Goal: Task Accomplishment & Management: Complete application form

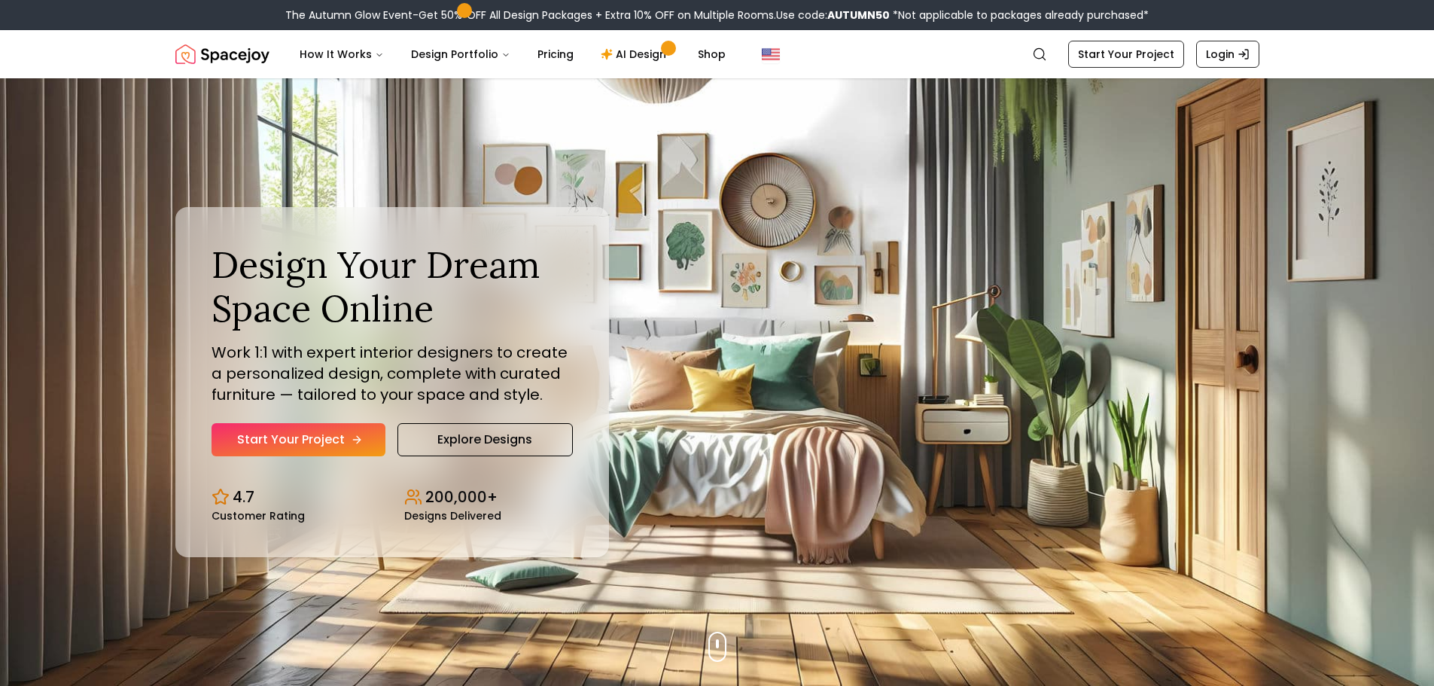
click at [288, 456] on link "Start Your Project" at bounding box center [299, 439] width 174 height 33
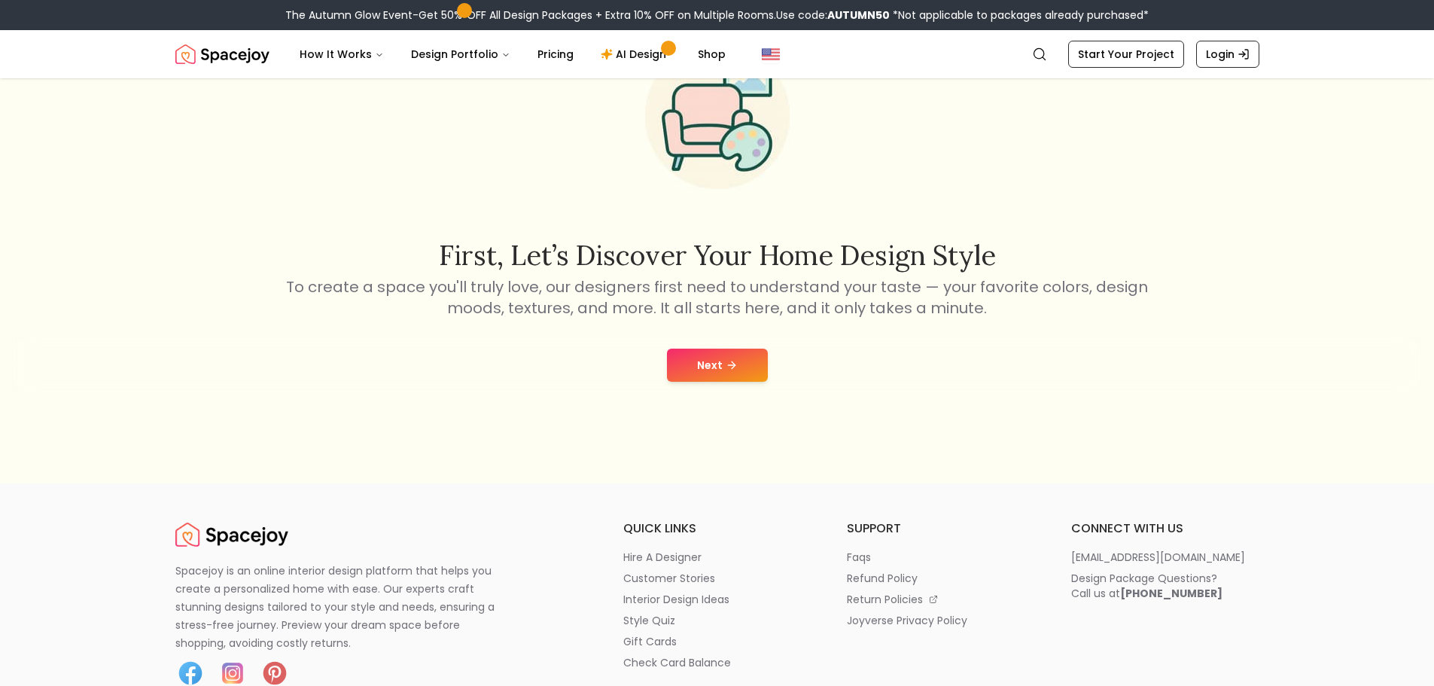
scroll to position [226, 0]
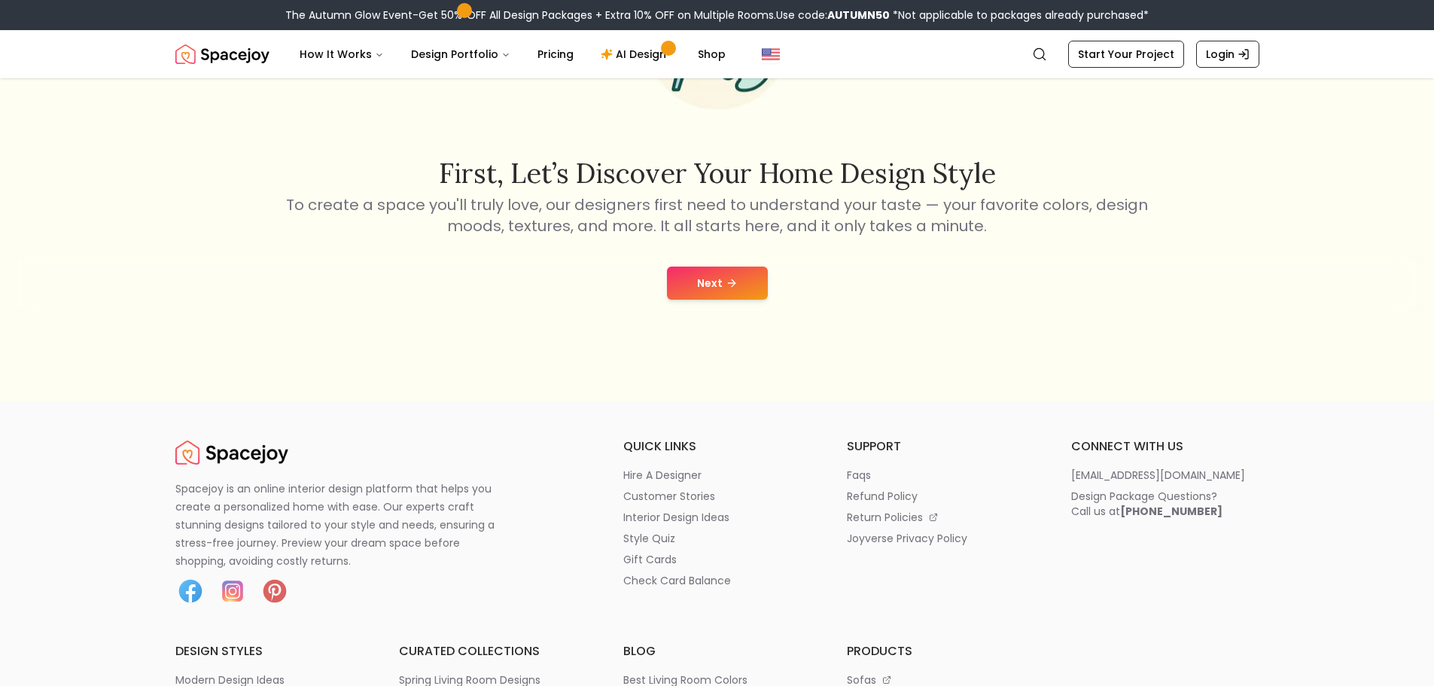
click at [706, 300] on button "Next" at bounding box center [717, 282] width 101 height 33
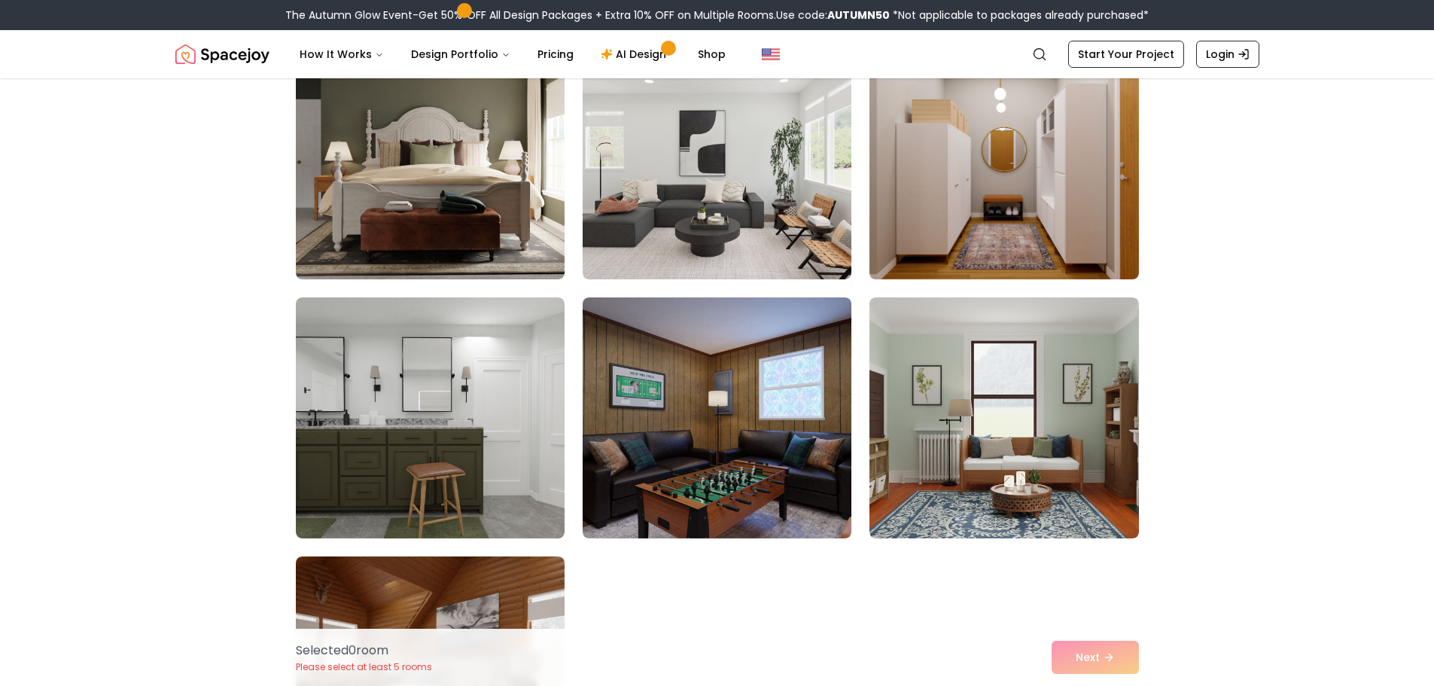
scroll to position [452, 0]
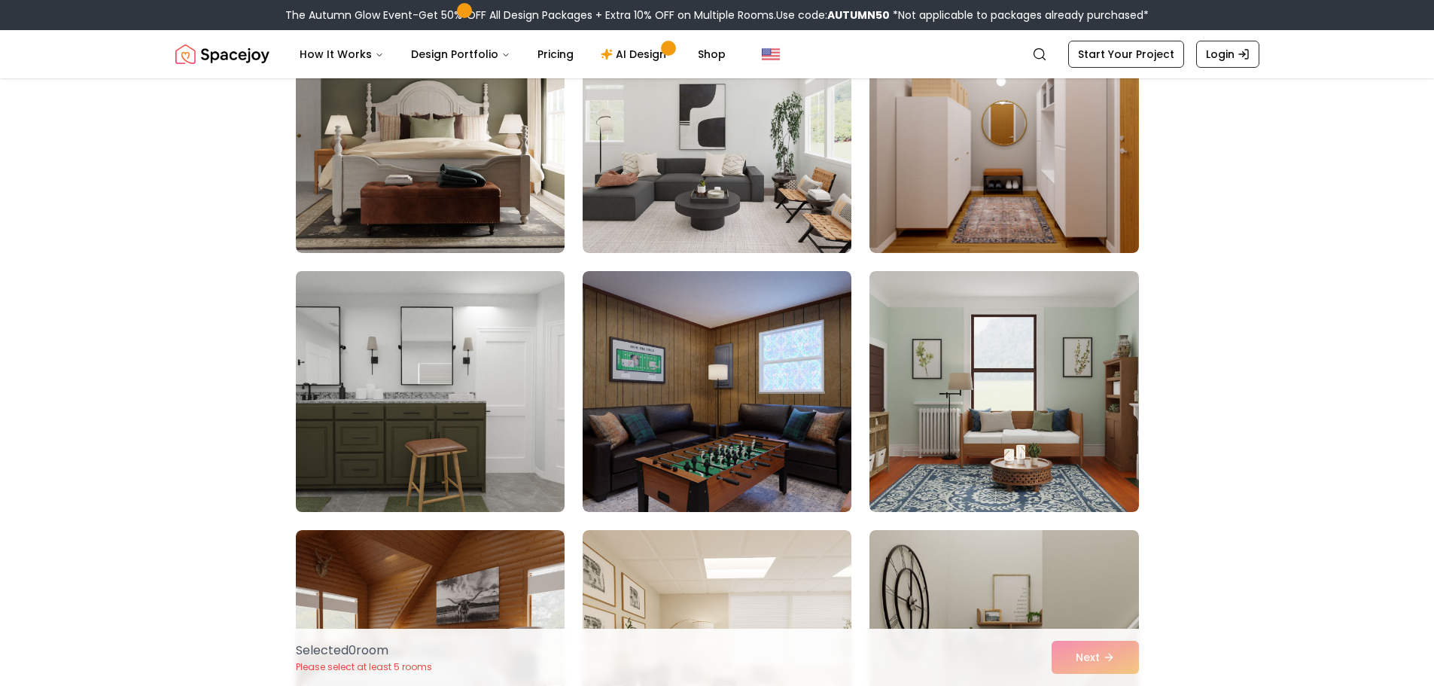
click at [289, 464] on img at bounding box center [430, 391] width 282 height 253
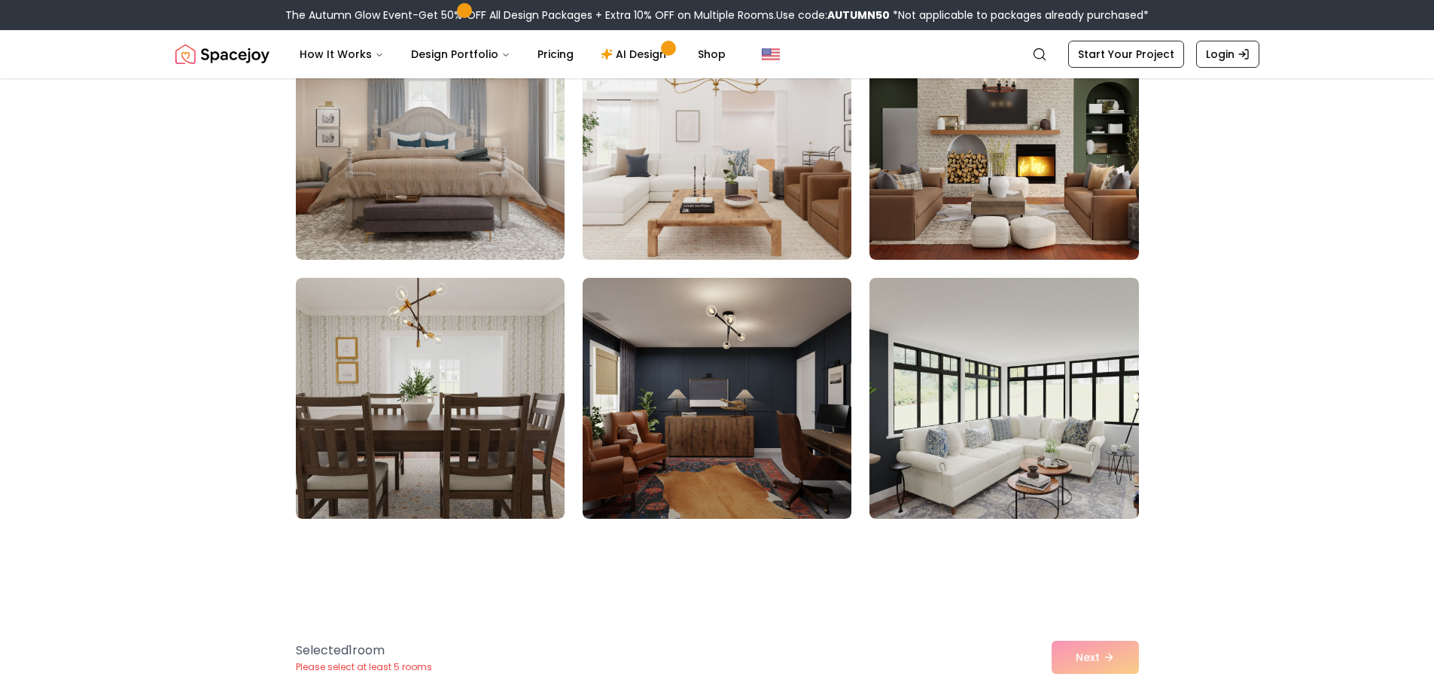
scroll to position [2258, 0]
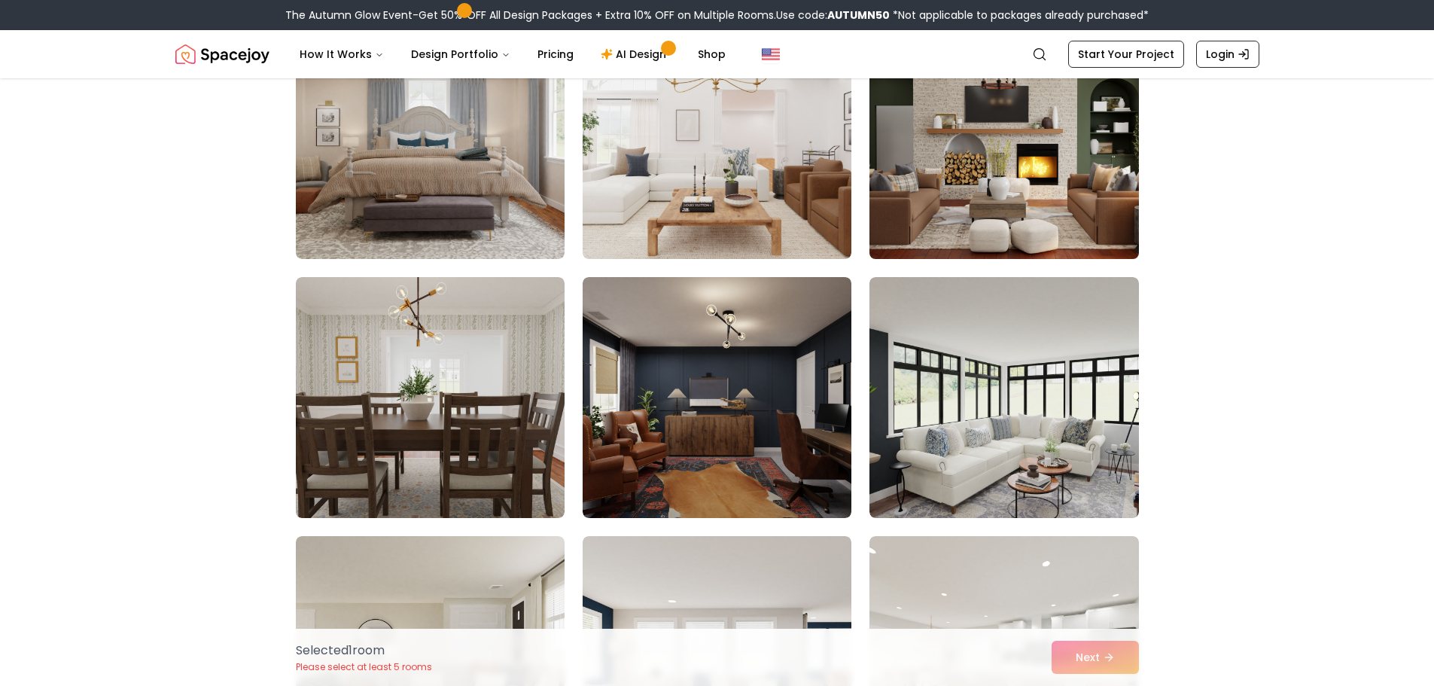
click at [1046, 248] on img at bounding box center [1004, 138] width 282 height 253
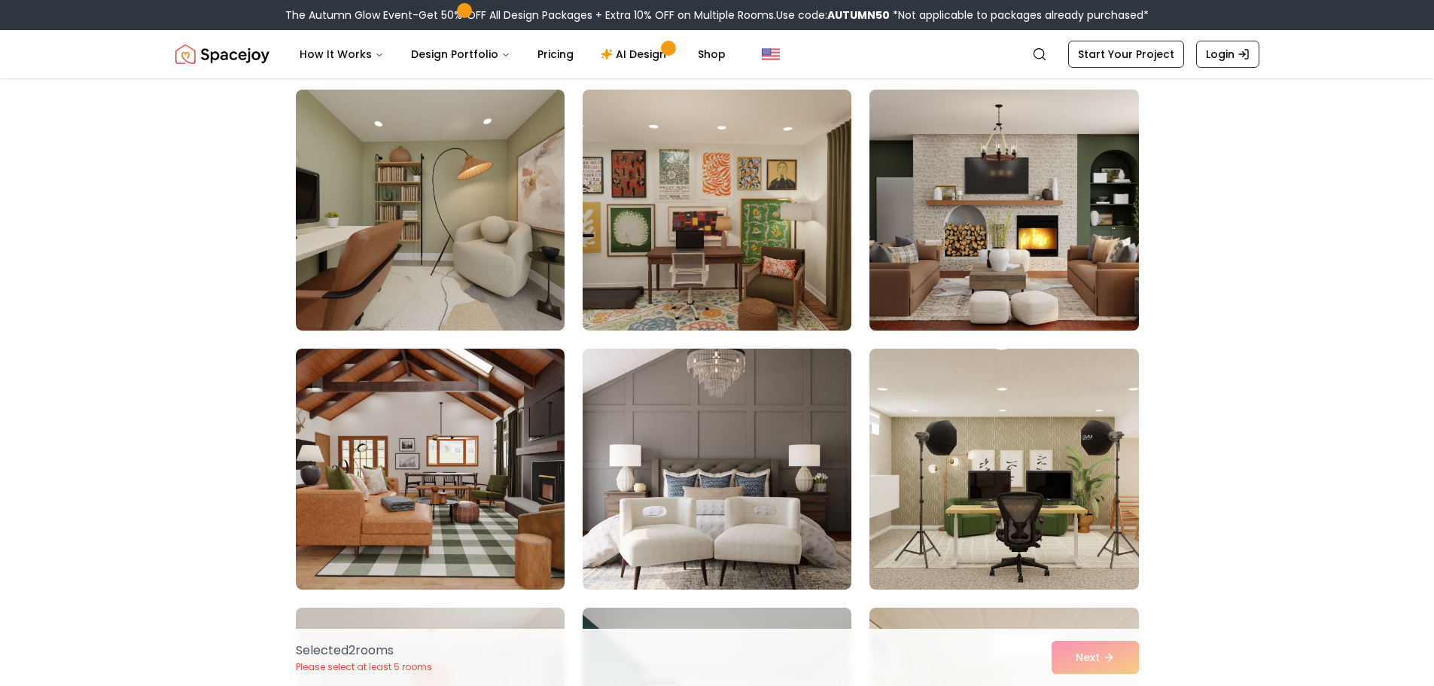
scroll to position [6097, 0]
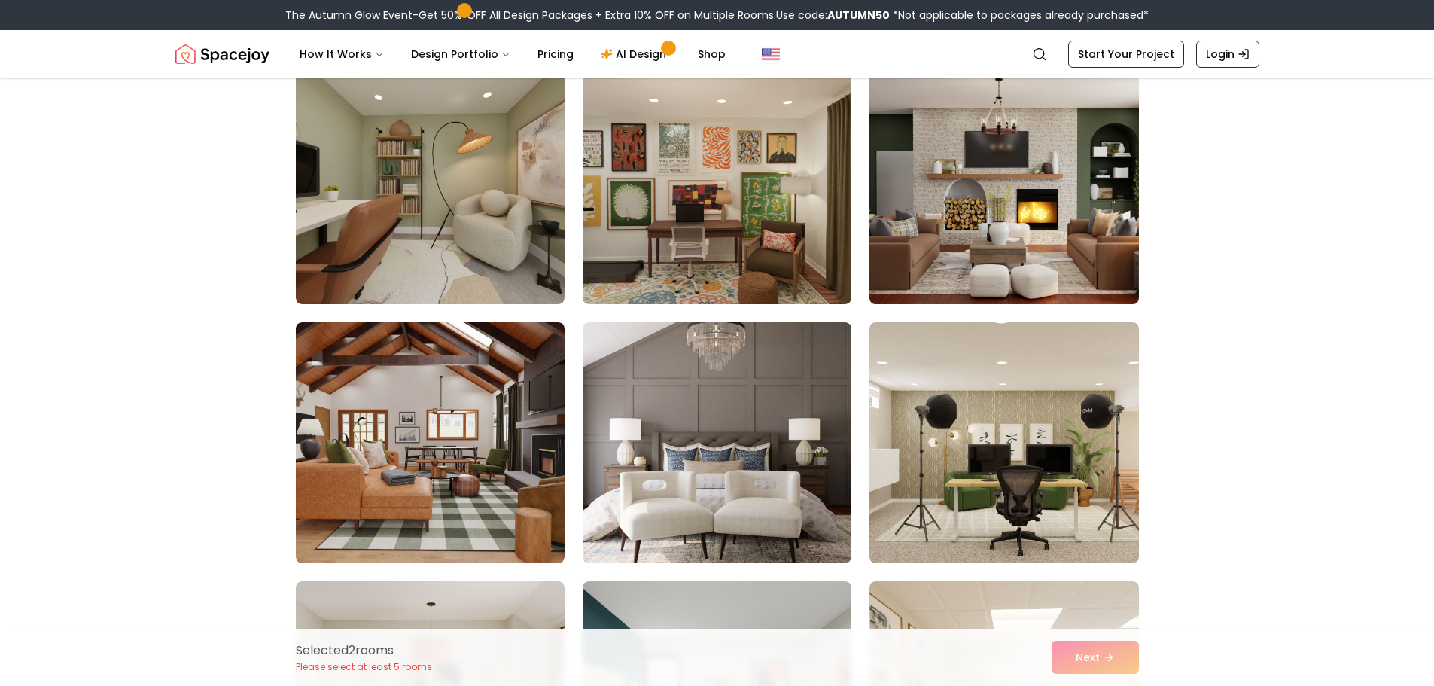
click at [1101, 310] on img at bounding box center [1004, 183] width 282 height 253
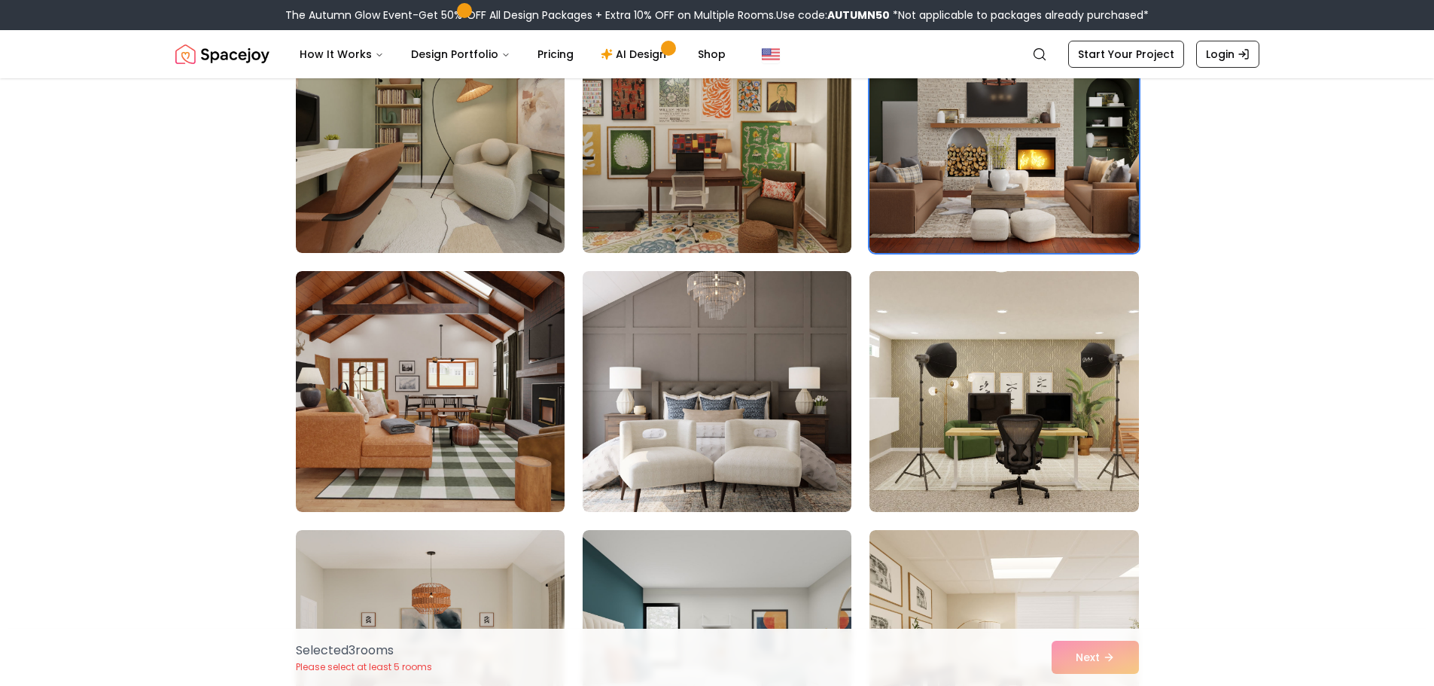
scroll to position [6248, 0]
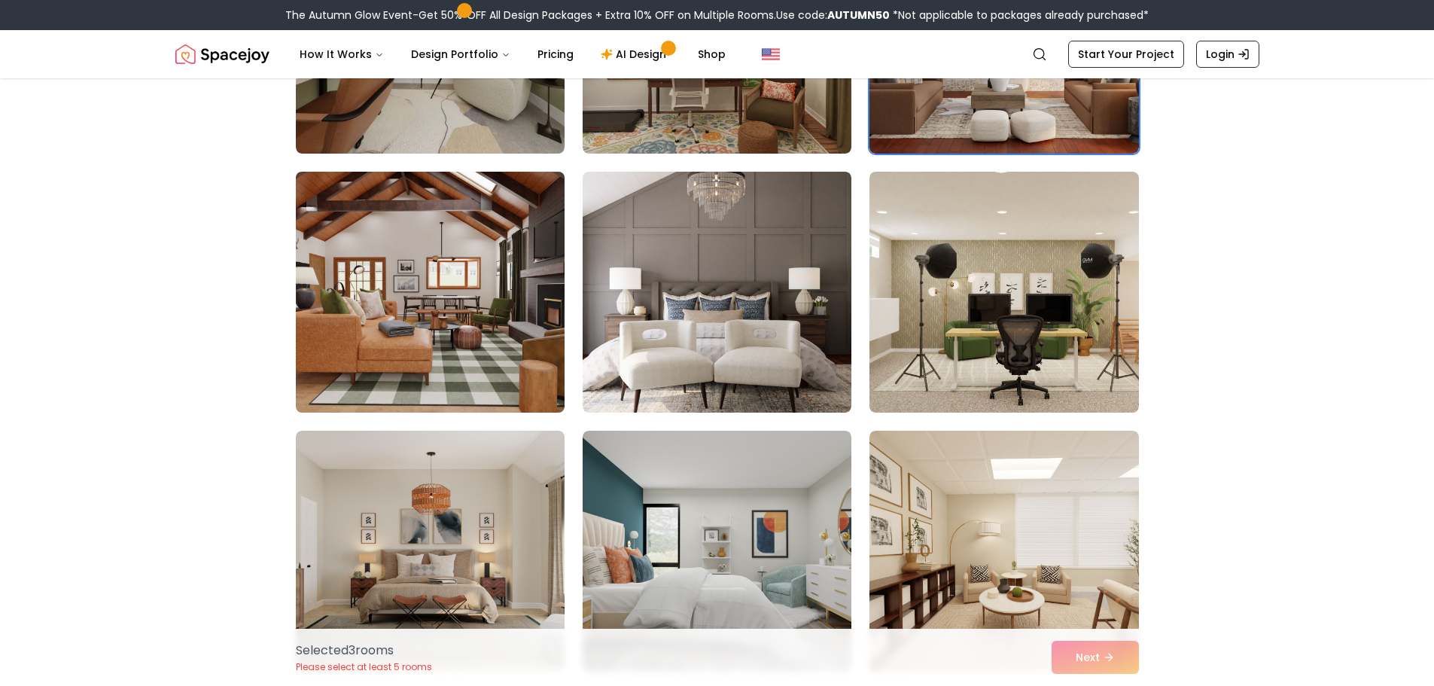
click at [309, 419] on img at bounding box center [430, 292] width 282 height 253
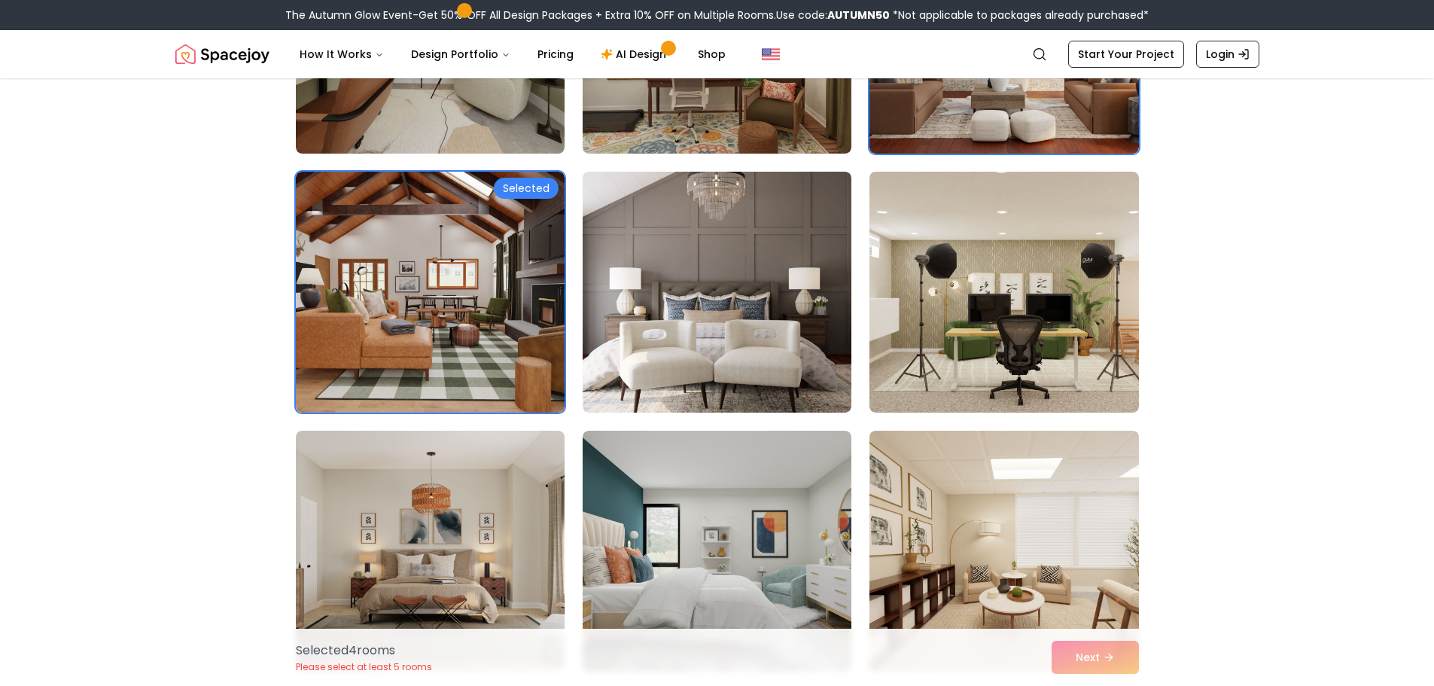
scroll to position [6323, 0]
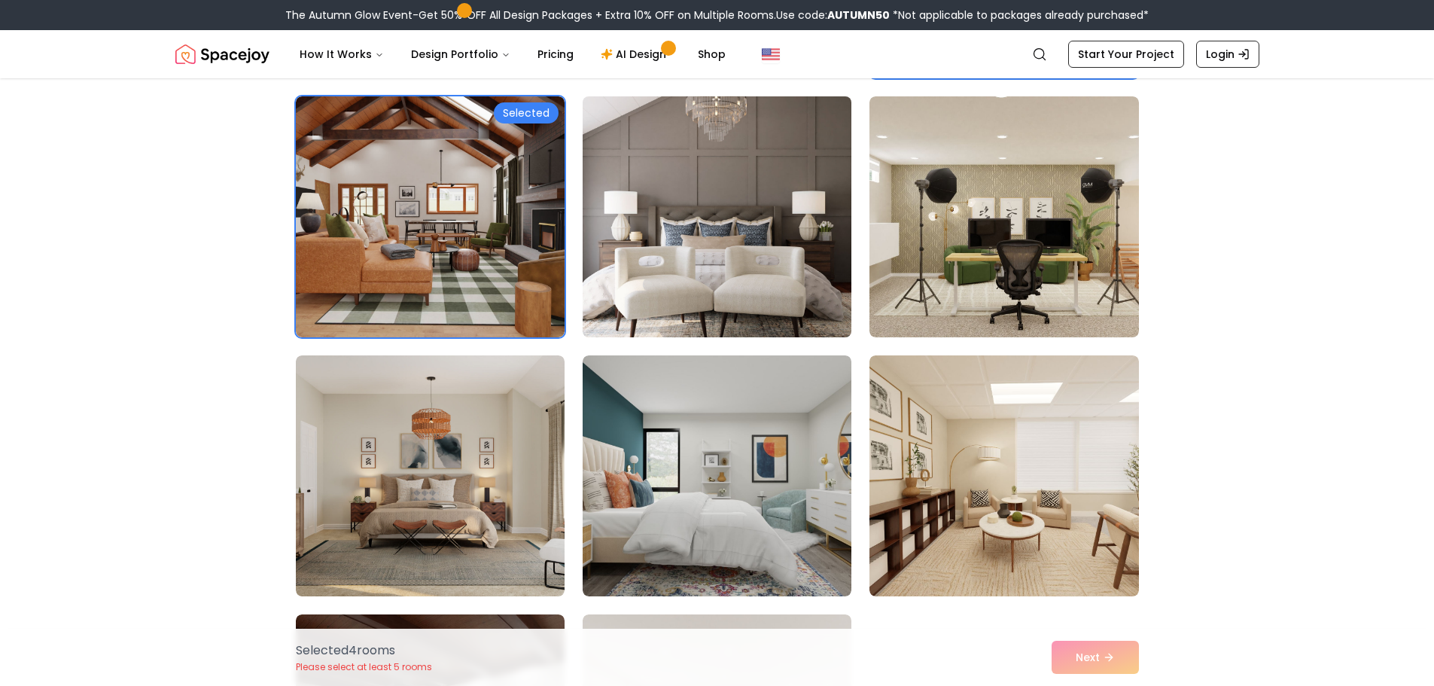
click at [742, 343] on img at bounding box center [717, 216] width 282 height 253
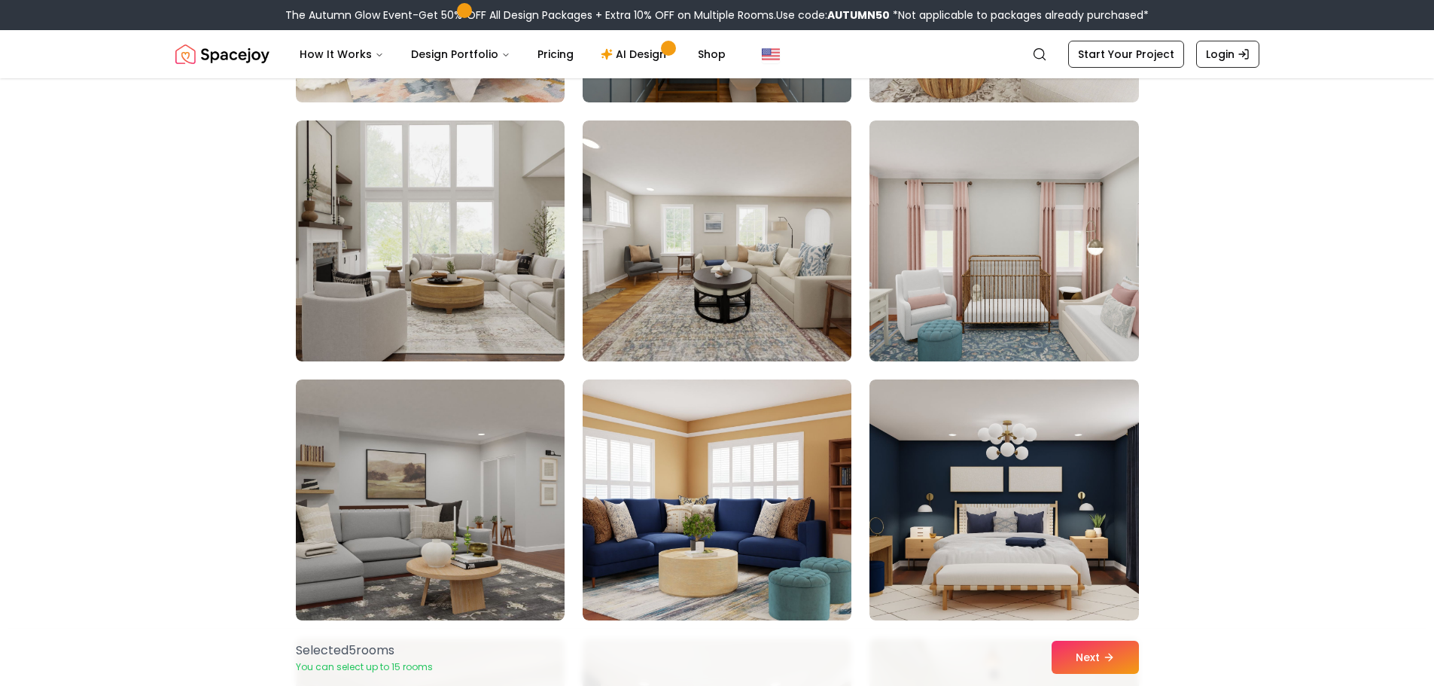
scroll to position [7904, 0]
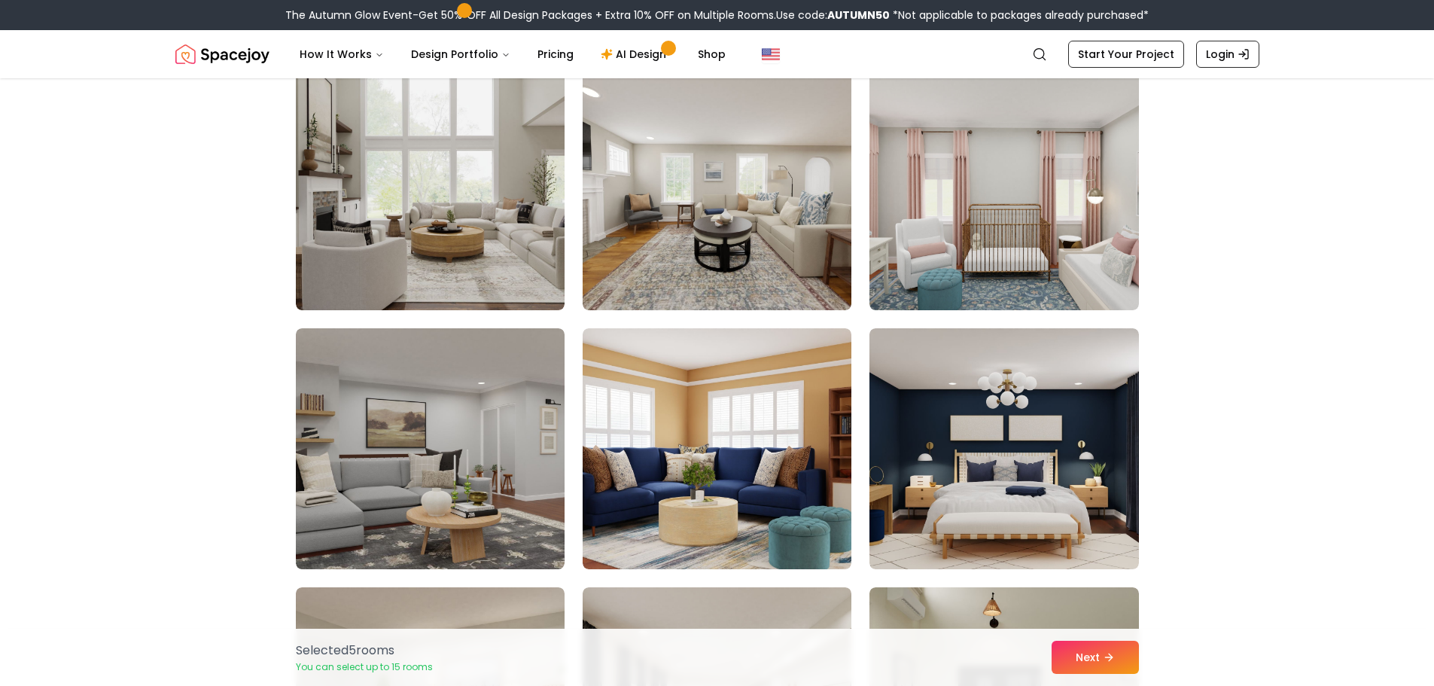
drag, startPoint x: 725, startPoint y: 188, endPoint x: 394, endPoint y: 169, distance: 331.7
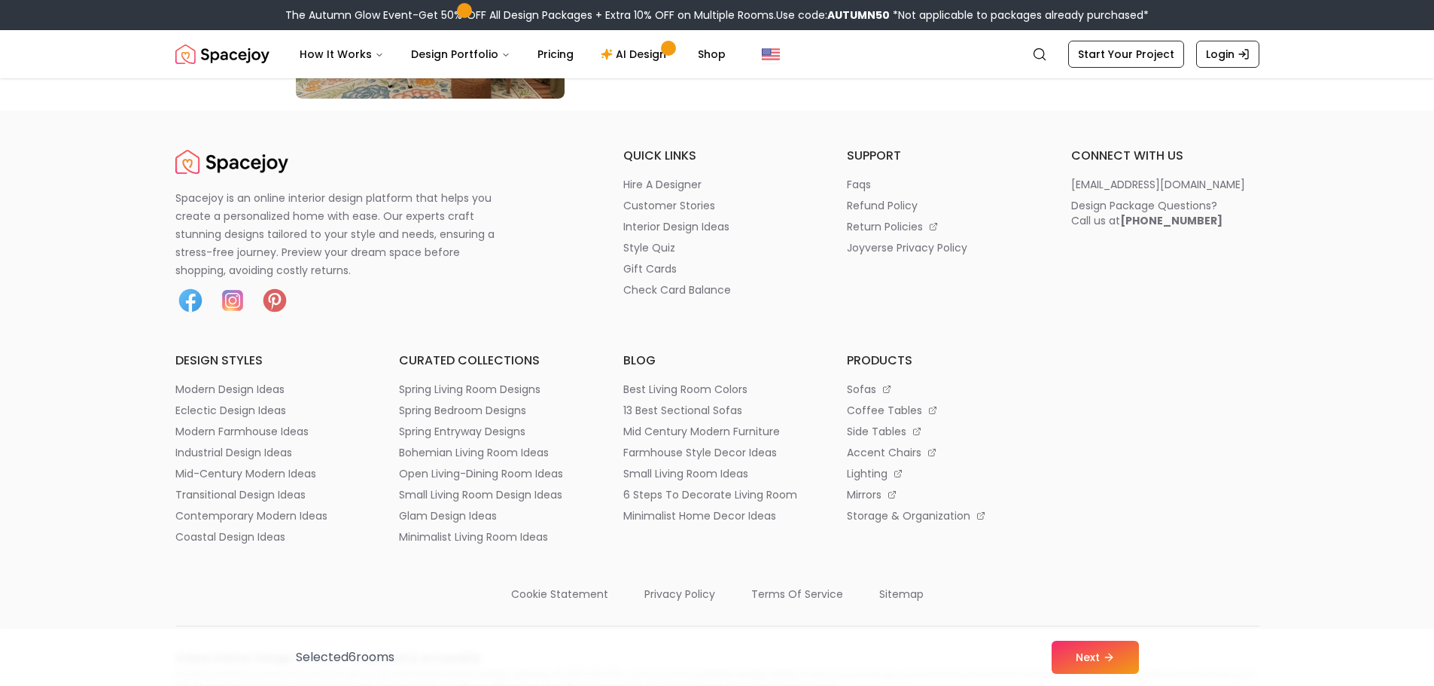
scroll to position [8958, 0]
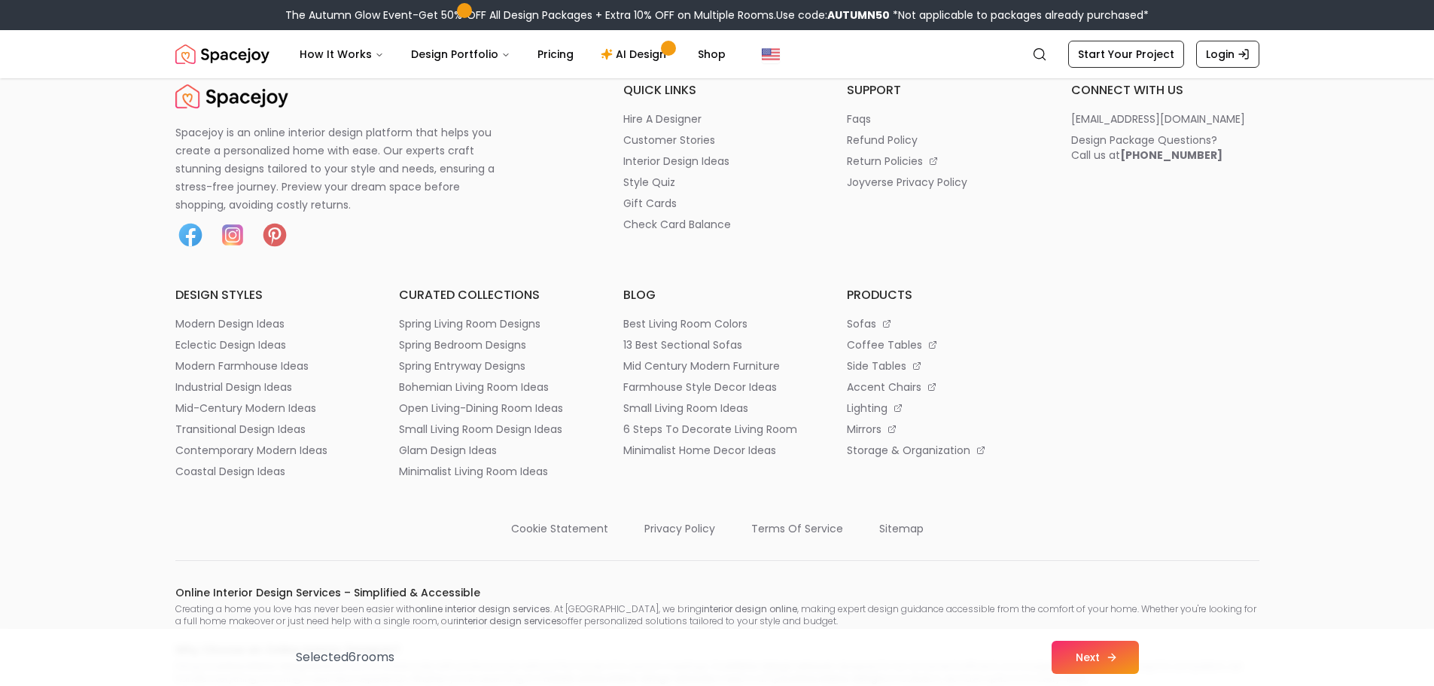
click at [1139, 641] on button "Next" at bounding box center [1095, 657] width 87 height 33
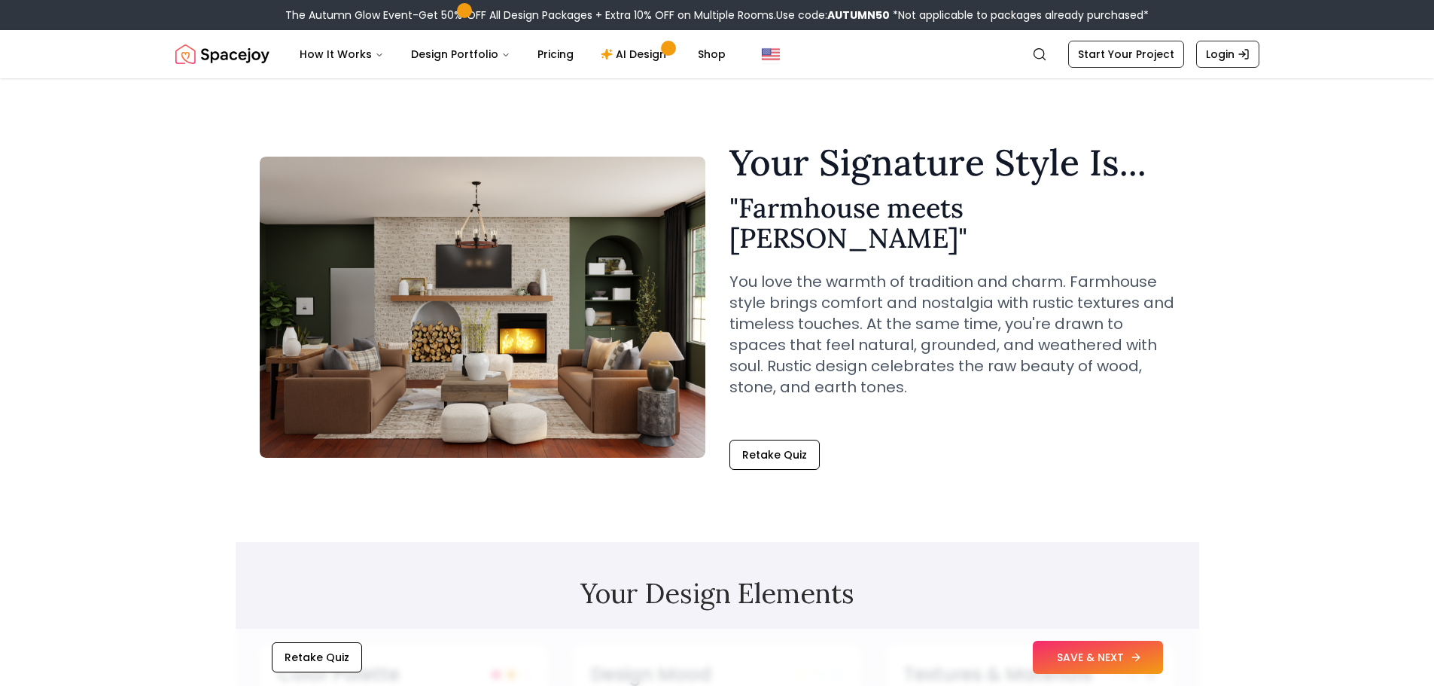
click at [1163, 661] on button "SAVE & NEXT" at bounding box center [1098, 657] width 130 height 33
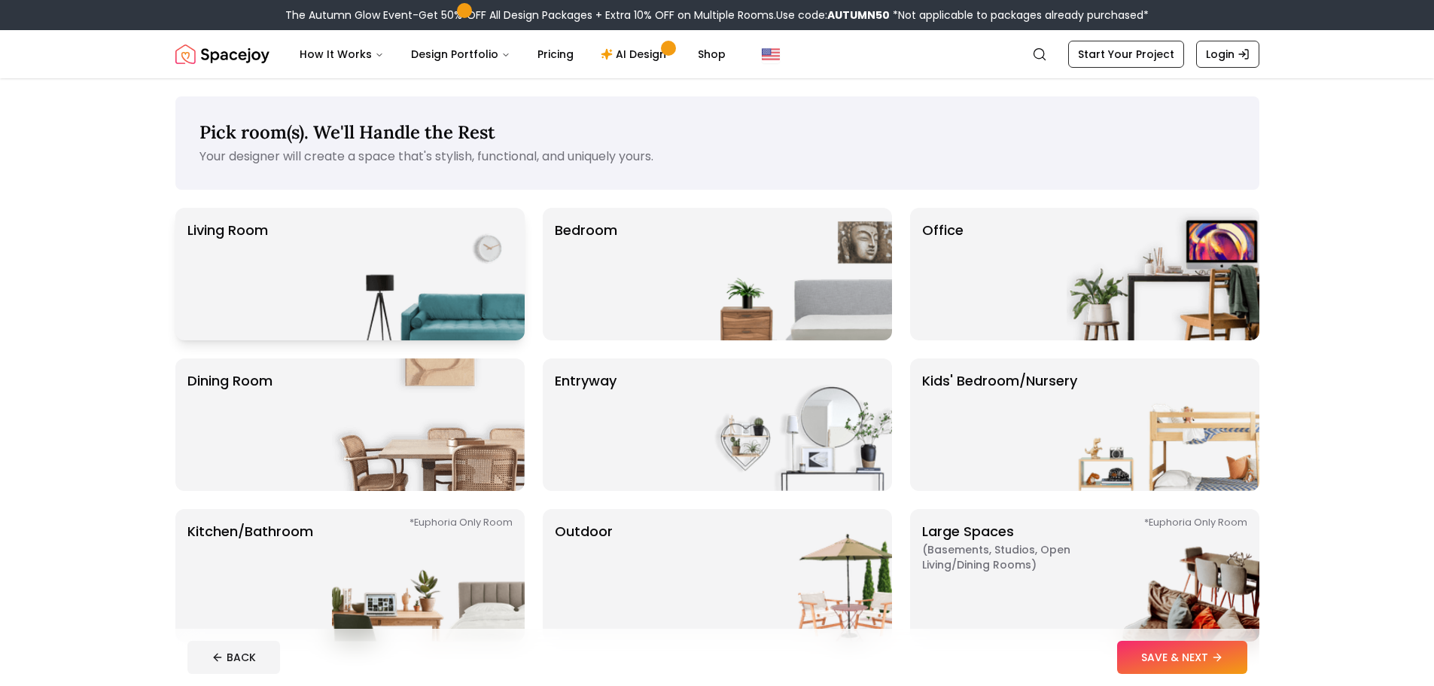
click at [233, 328] on p "Living Room" at bounding box center [227, 274] width 81 height 108
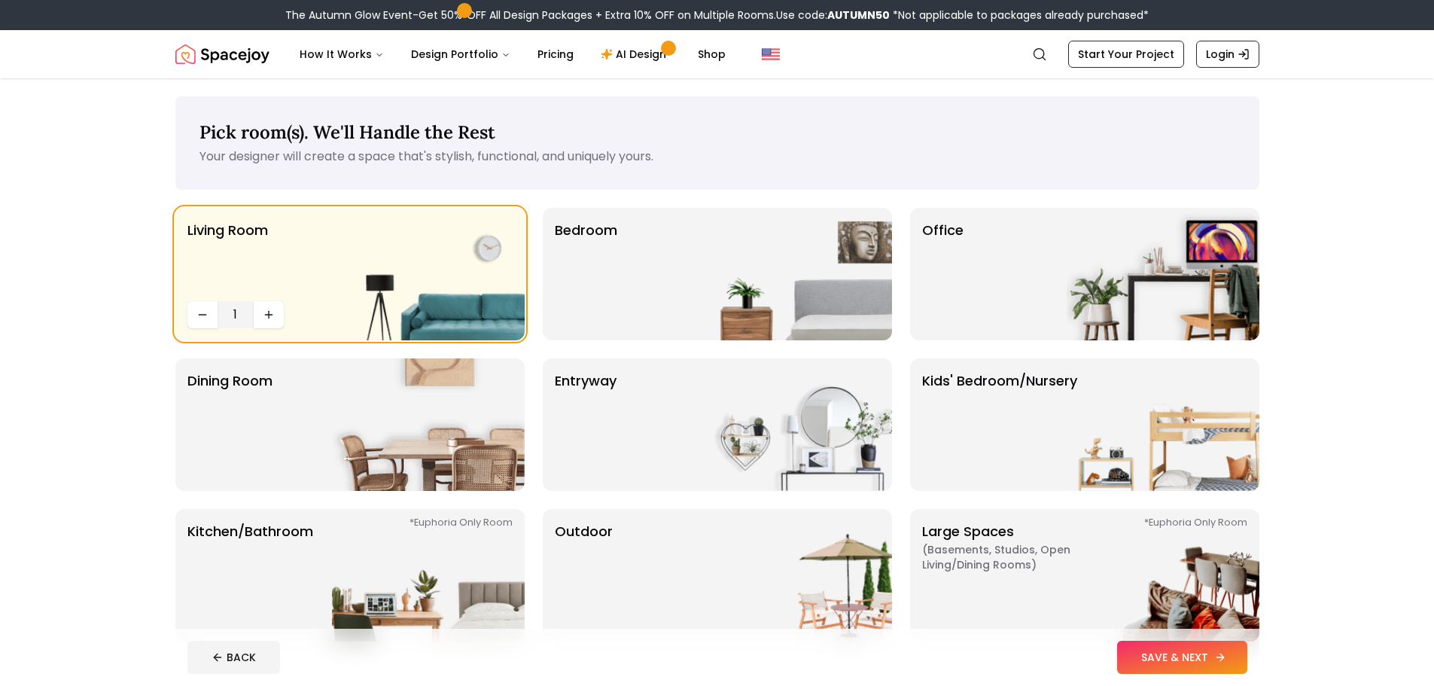
click at [1141, 645] on button "SAVE & NEXT" at bounding box center [1182, 657] width 130 height 33
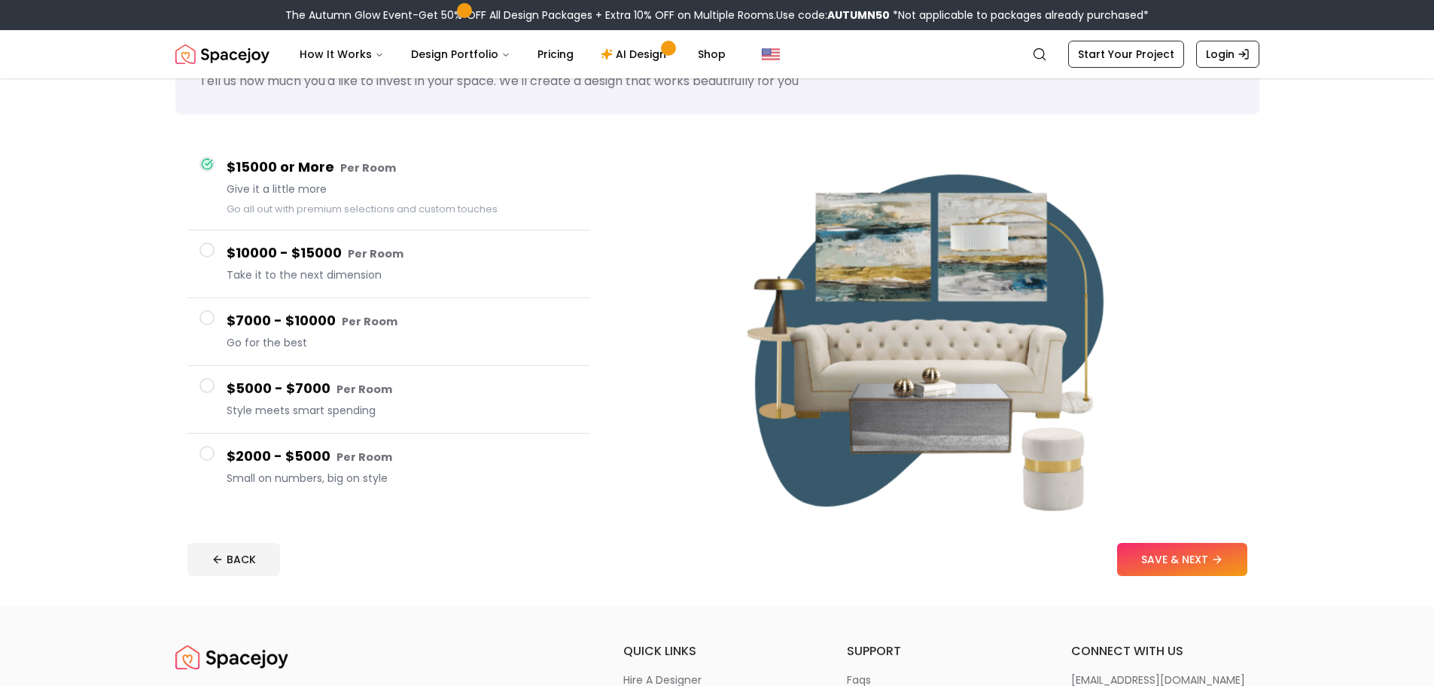
scroll to position [151, 0]
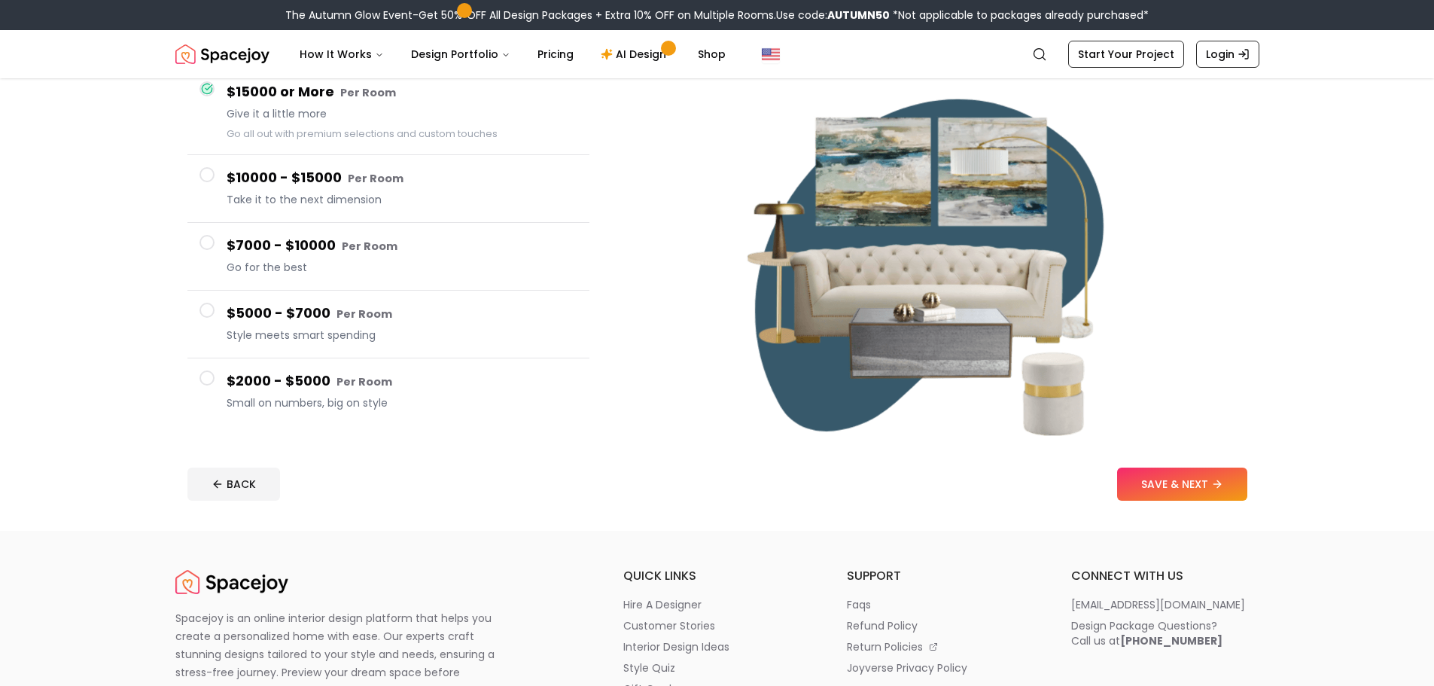
click at [215, 318] on span at bounding box center [206, 310] width 15 height 15
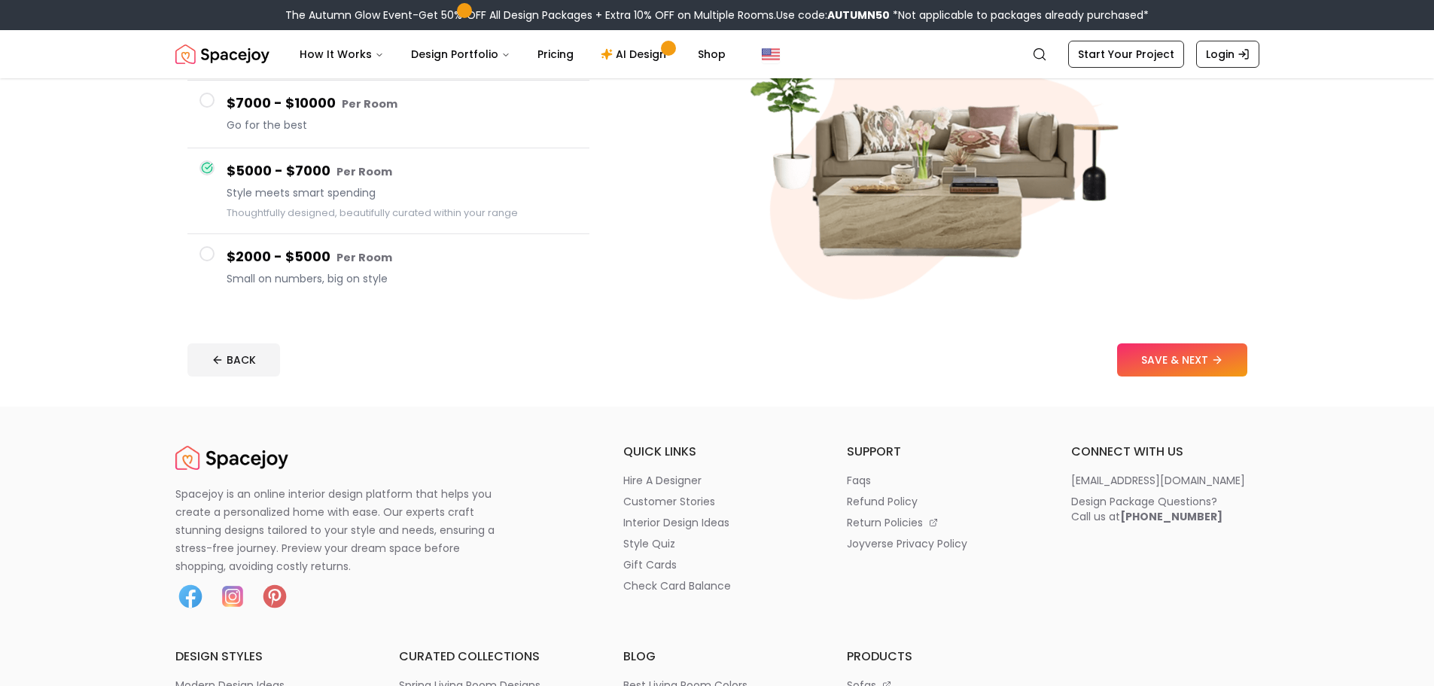
scroll to position [301, 0]
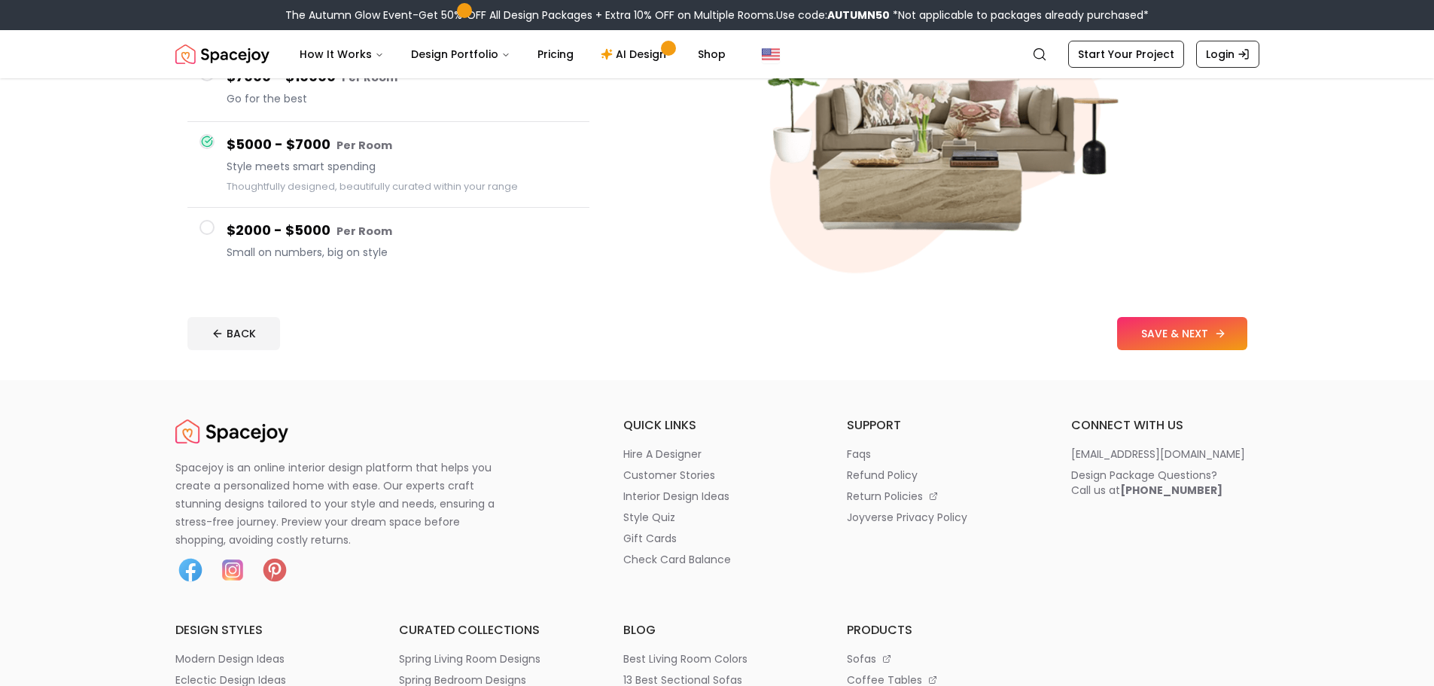
click at [1117, 350] on button "SAVE & NEXT" at bounding box center [1182, 333] width 130 height 33
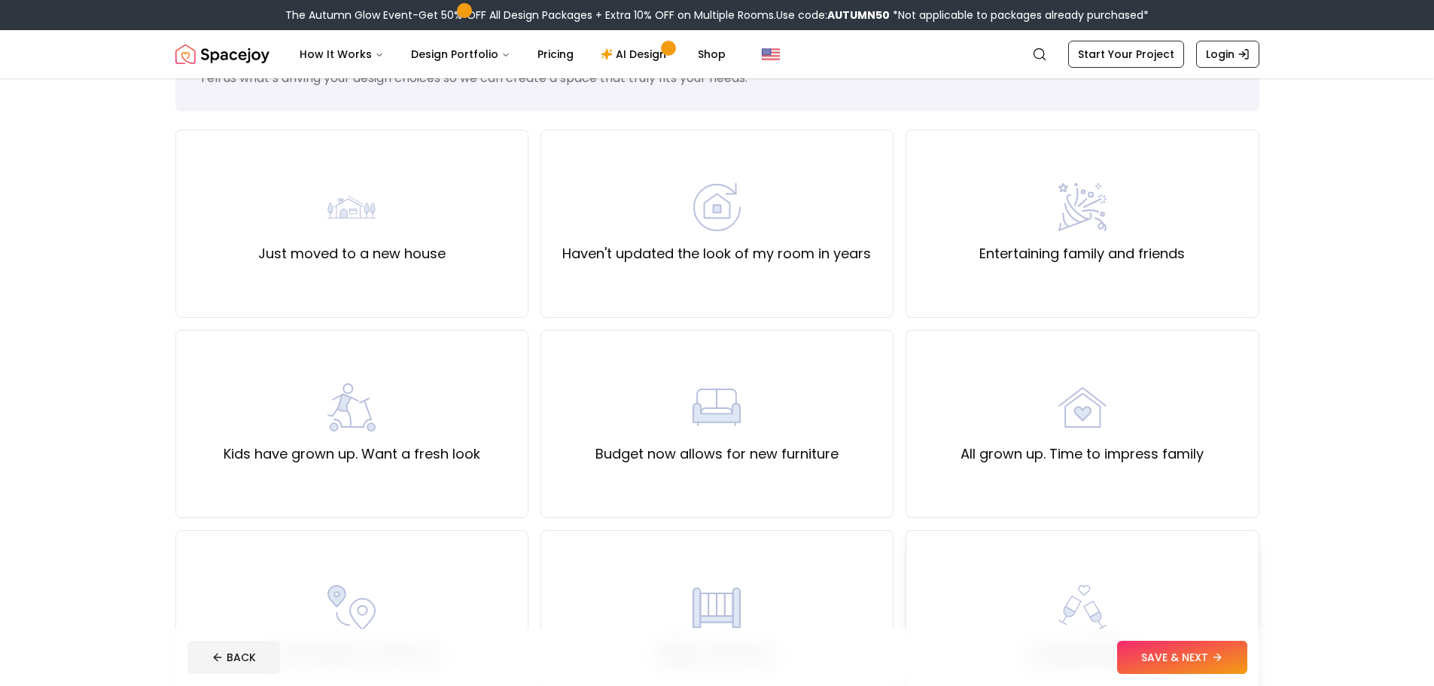
scroll to position [75, 0]
click at [743, 267] on div "Haven't updated the look of my room in years" at bounding box center [716, 226] width 309 height 81
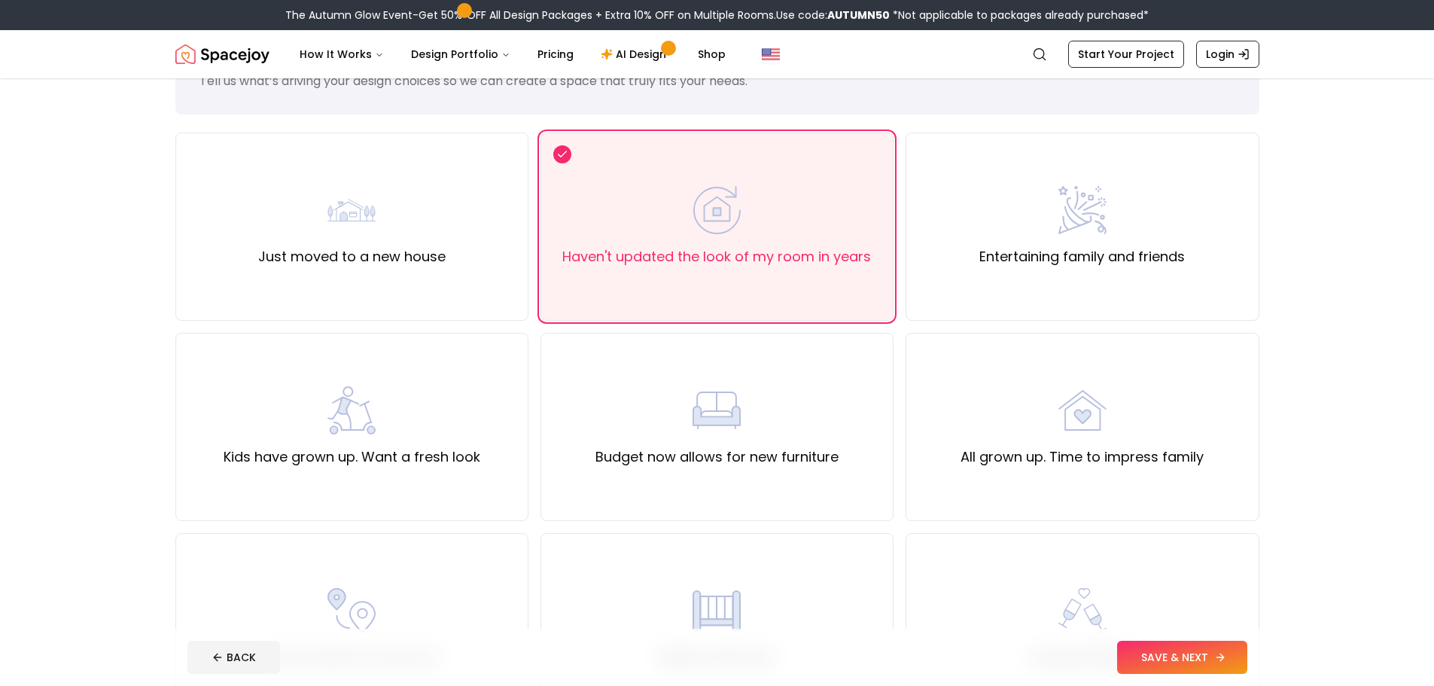
click at [1125, 664] on button "SAVE & NEXT" at bounding box center [1182, 657] width 130 height 33
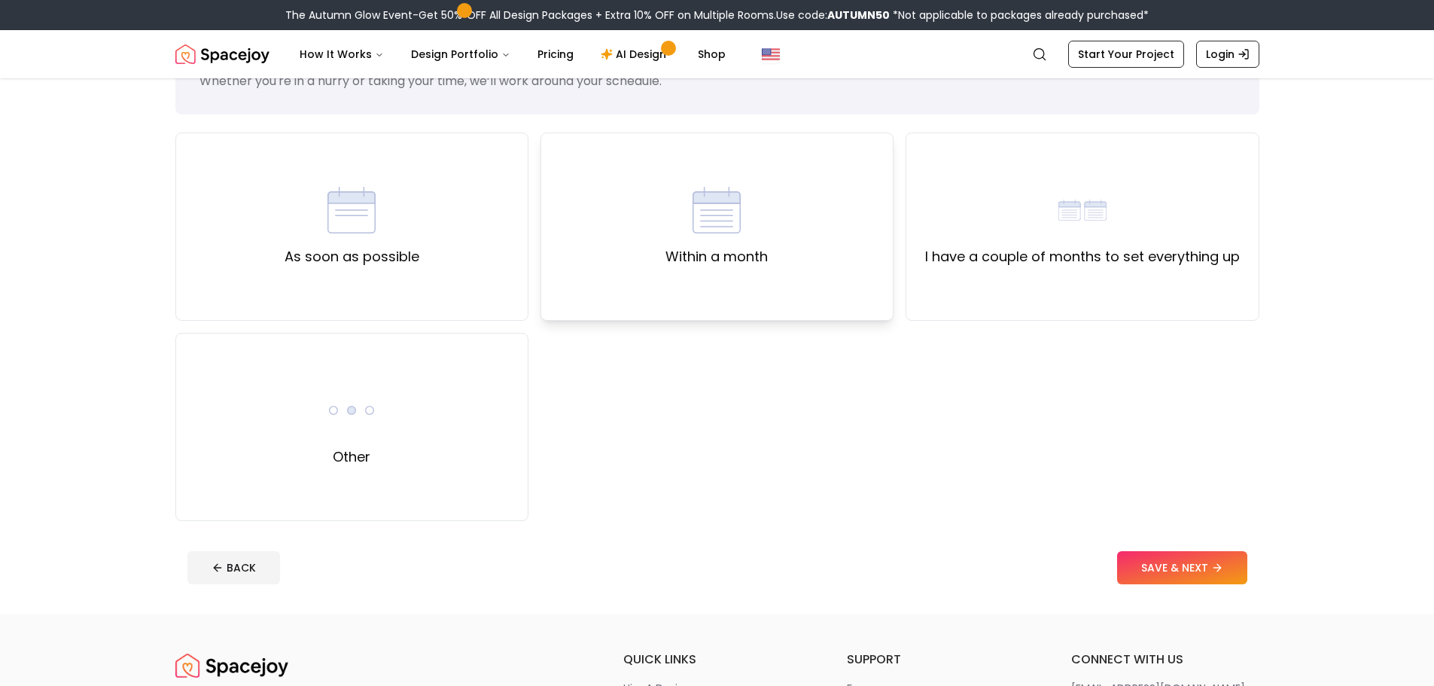
click at [696, 267] on div "Within a month" at bounding box center [716, 226] width 102 height 81
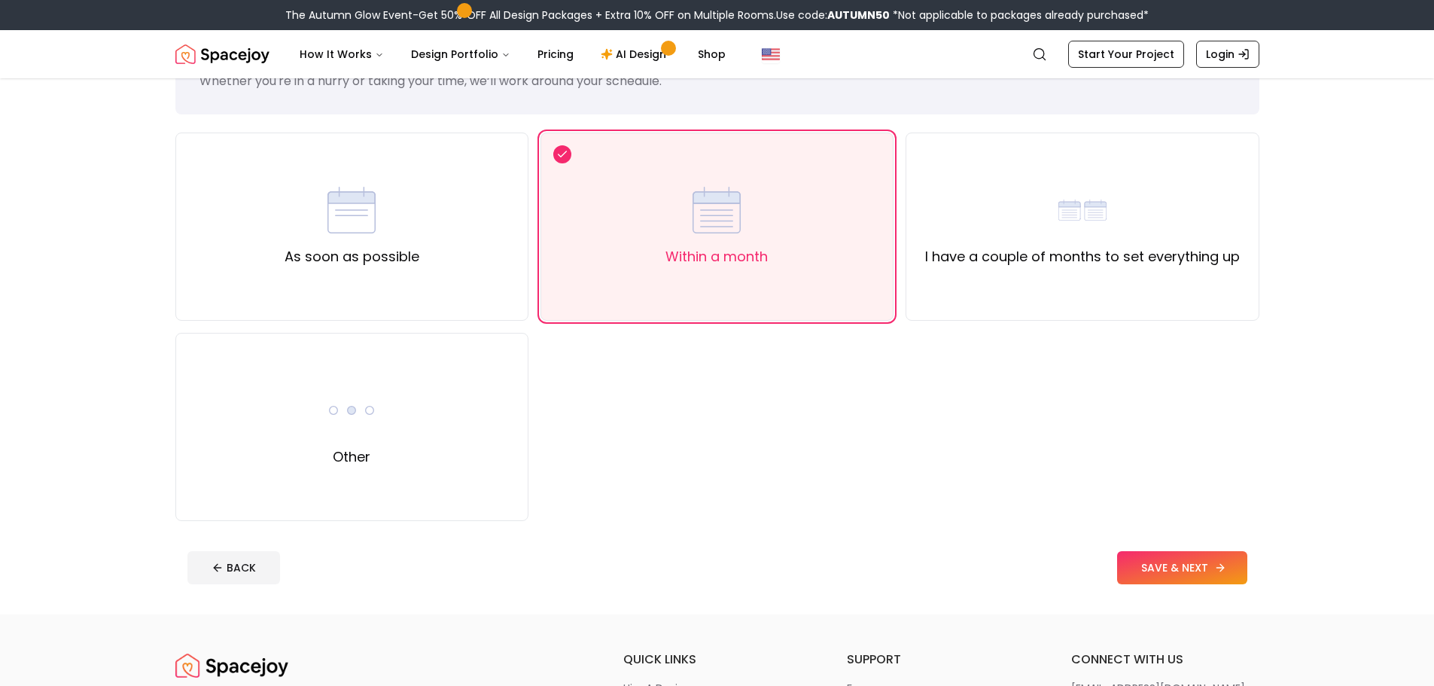
click at [1141, 584] on button "SAVE & NEXT" at bounding box center [1182, 567] width 130 height 33
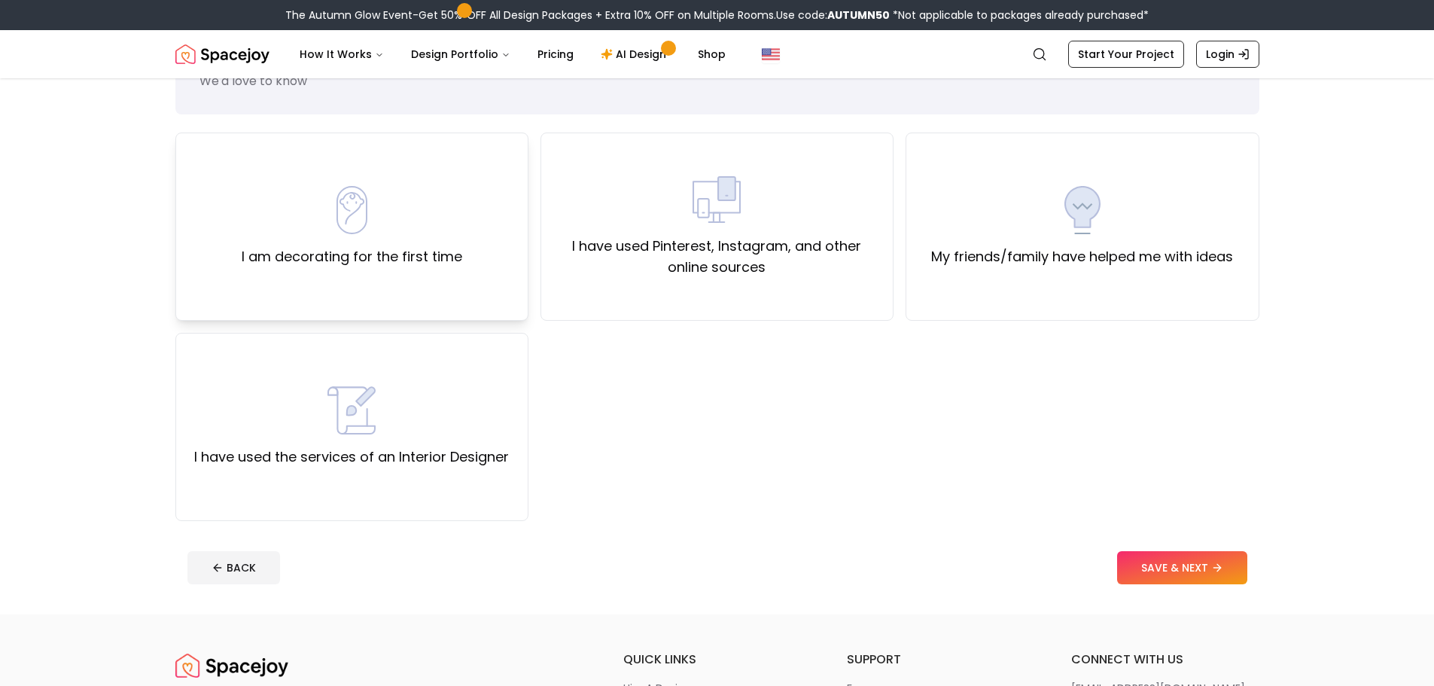
click at [436, 267] on label "I am decorating for the first time" at bounding box center [352, 256] width 221 height 21
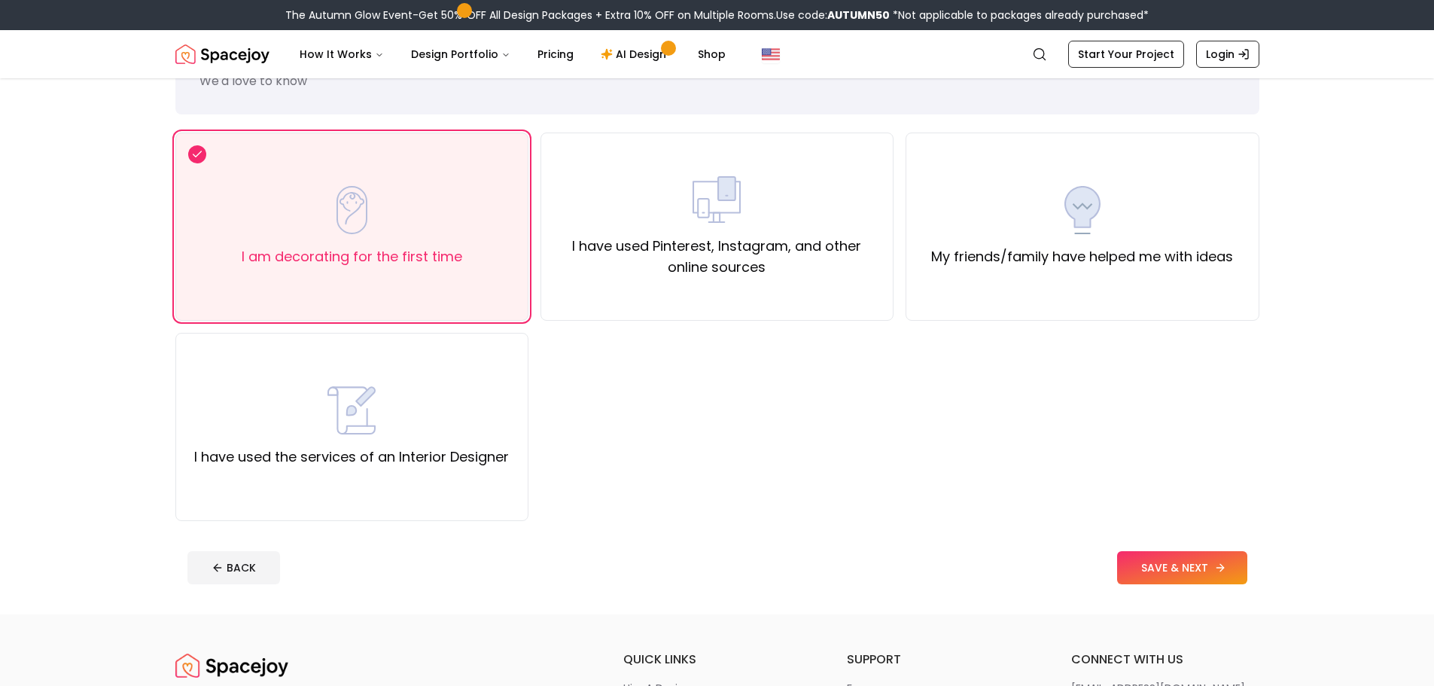
click at [1133, 584] on button "SAVE & NEXT" at bounding box center [1182, 567] width 130 height 33
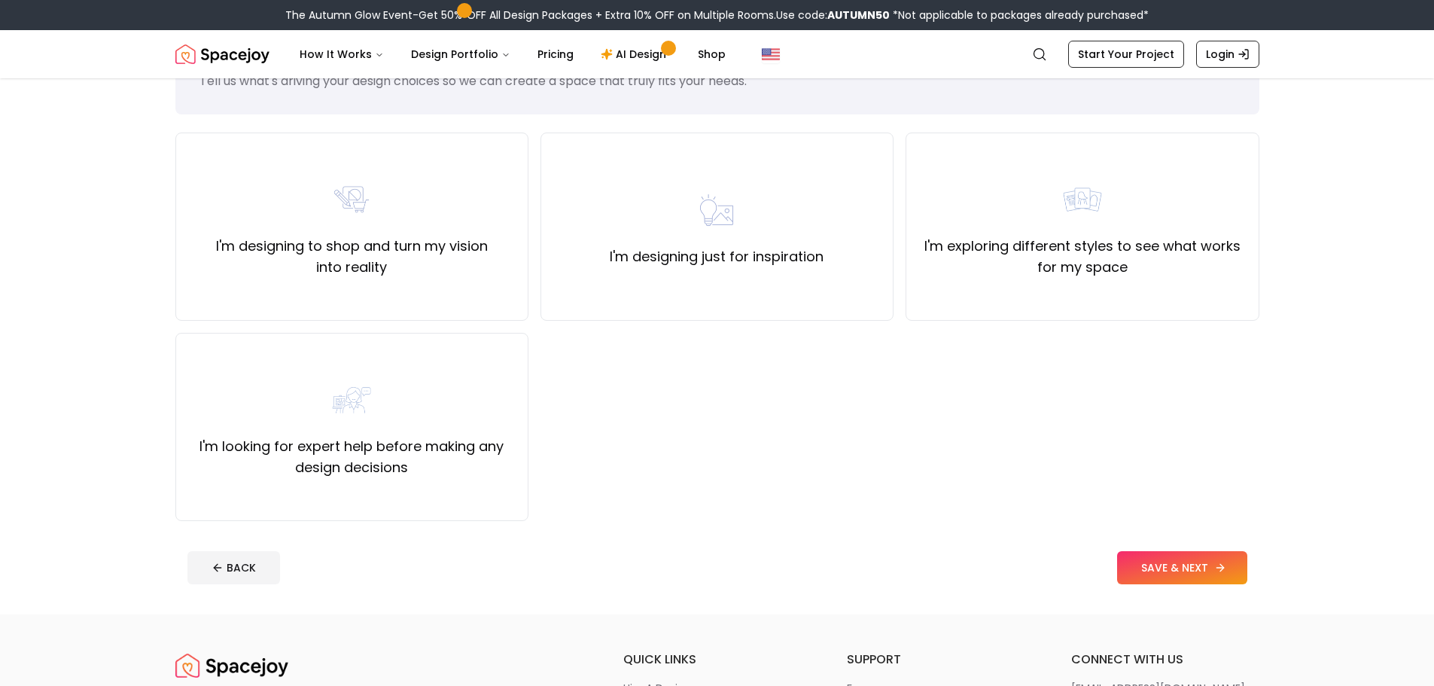
click at [1133, 584] on button "SAVE & NEXT" at bounding box center [1182, 567] width 130 height 33
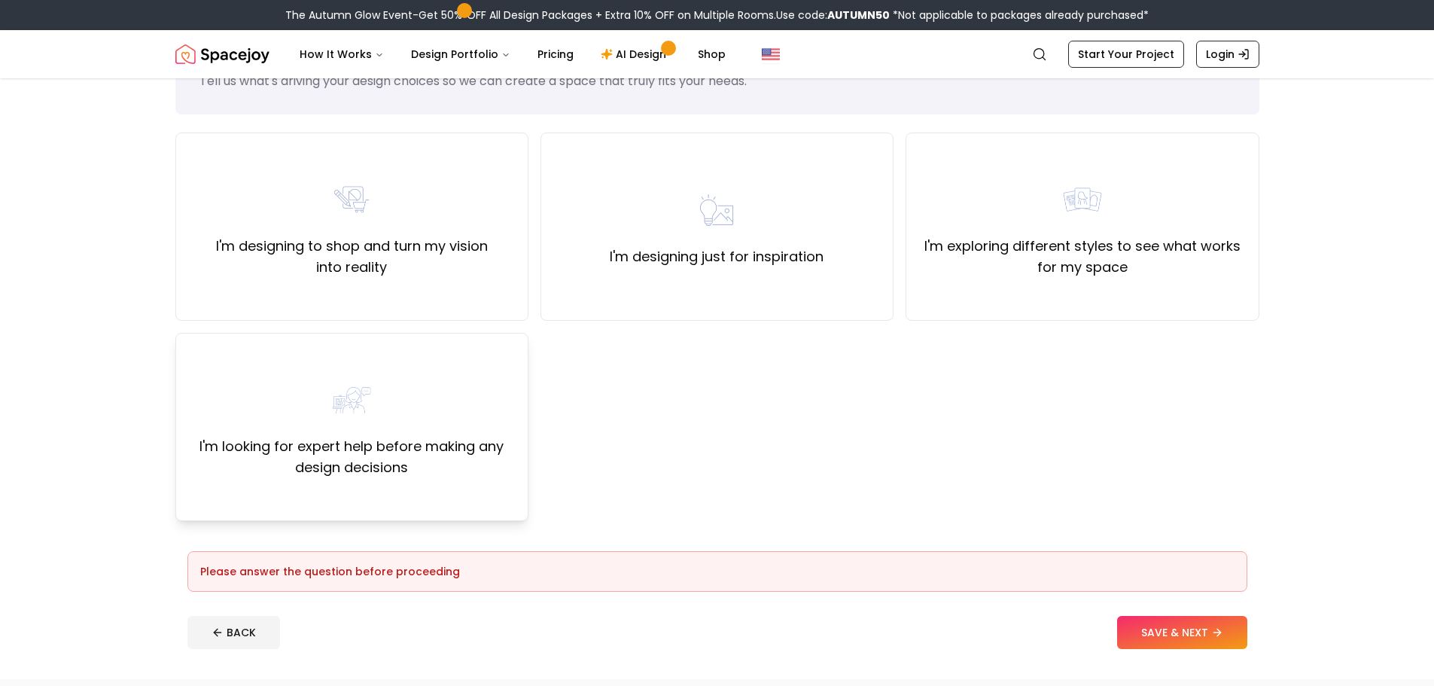
click at [493, 478] on label "I'm looking for expert help before making any design decisions" at bounding box center [351, 457] width 327 height 42
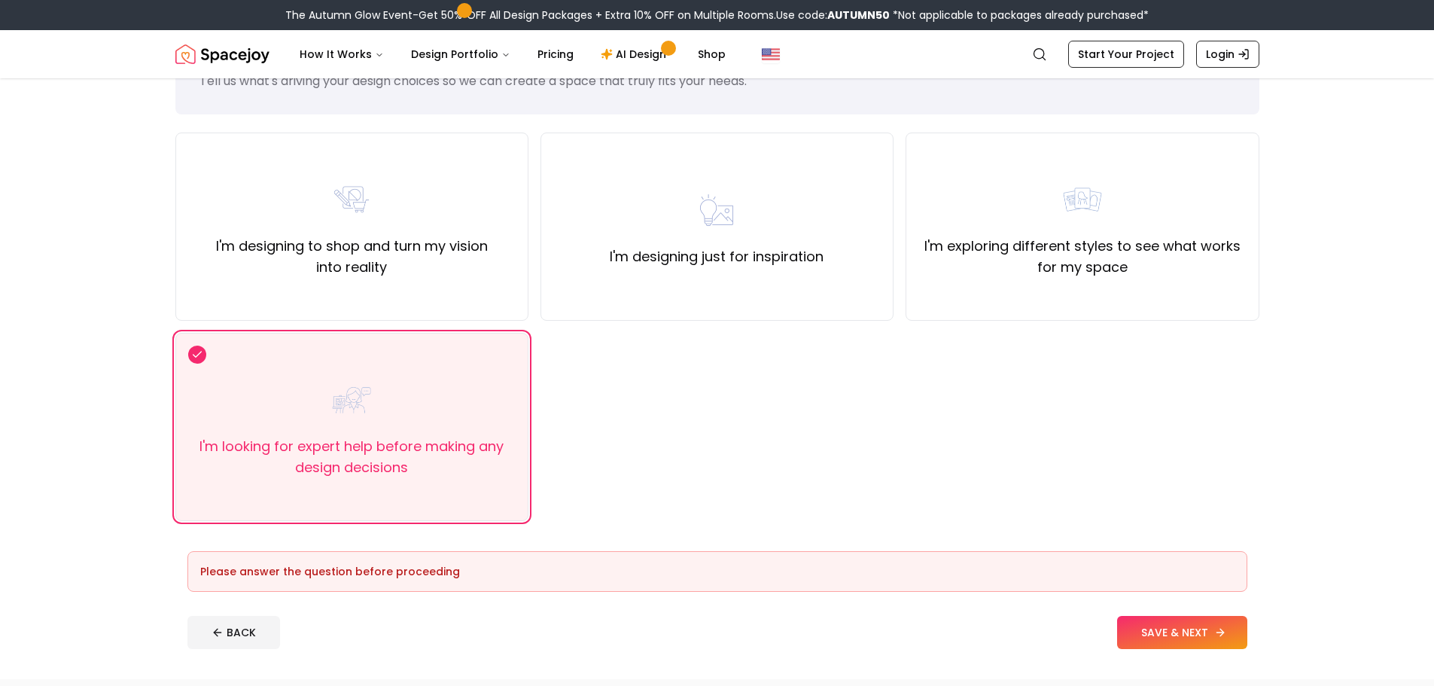
click at [1127, 646] on button "SAVE & NEXT" at bounding box center [1182, 632] width 130 height 33
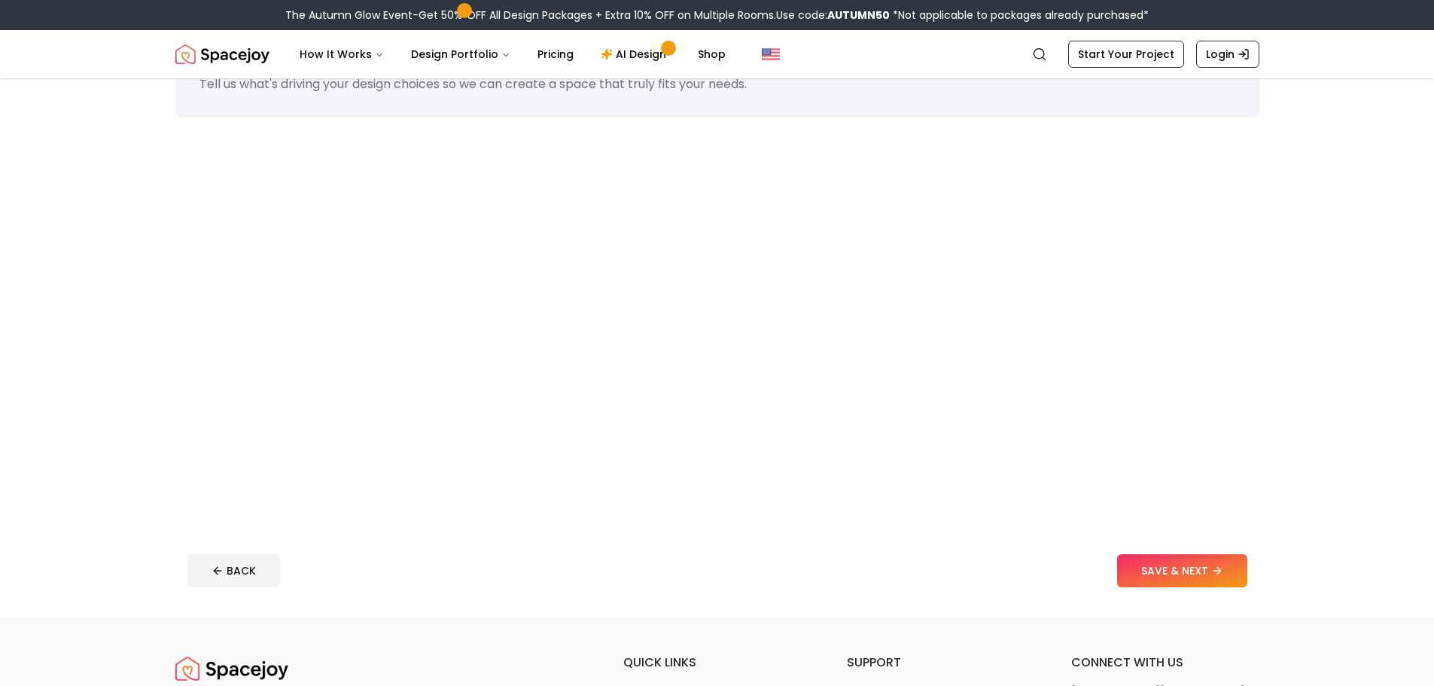
scroll to position [75, 0]
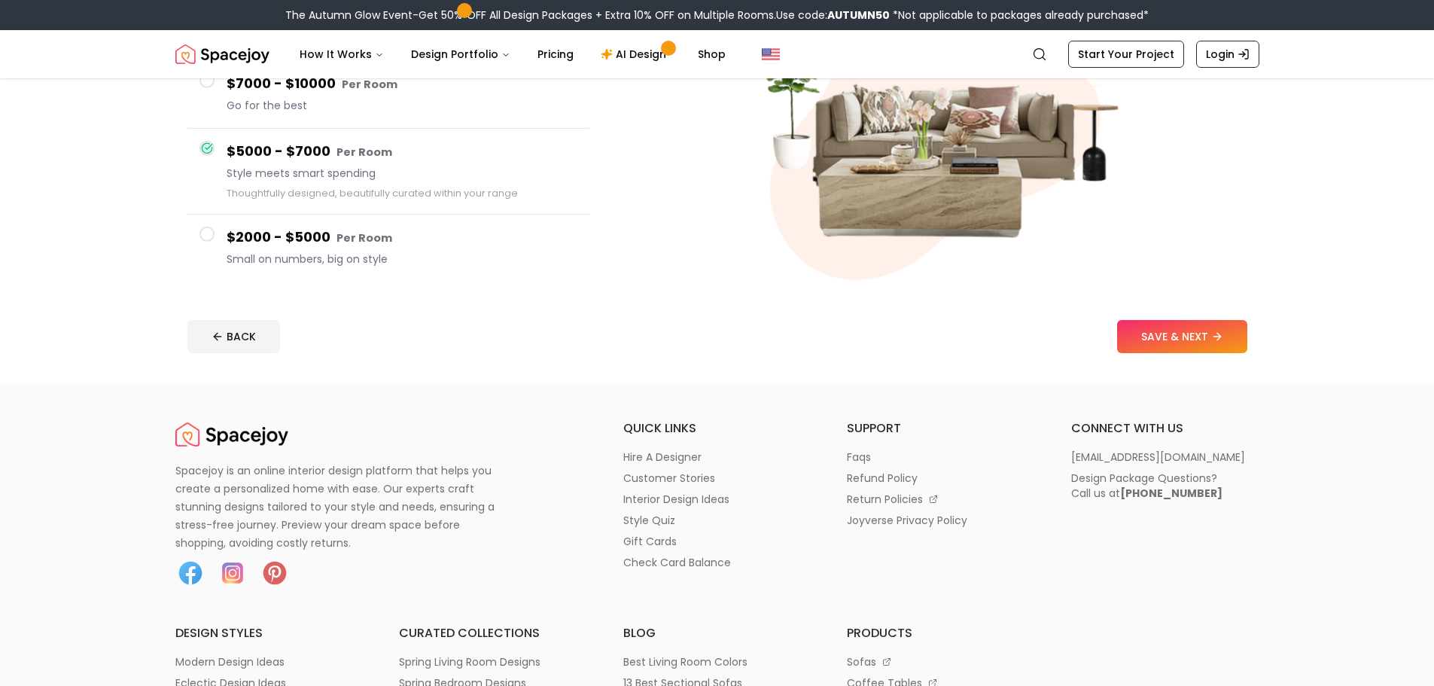
scroll to position [301, 0]
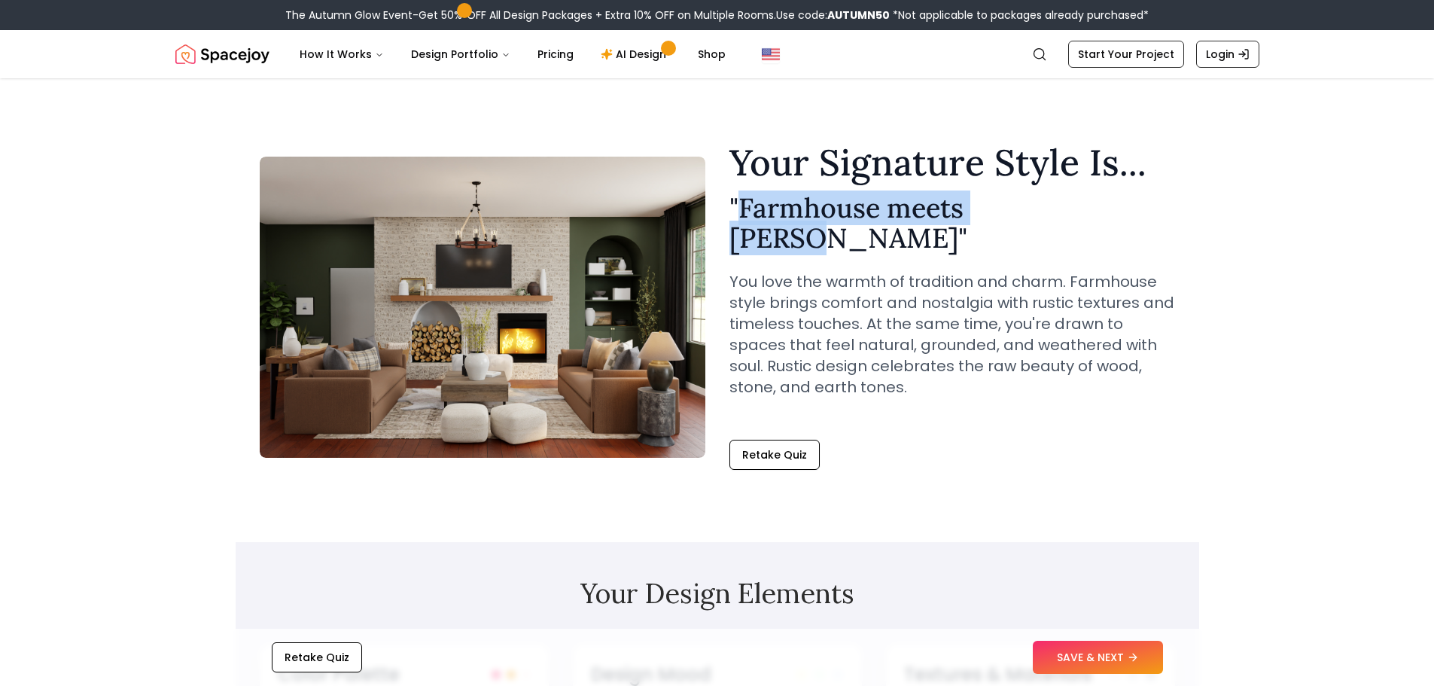
drag, startPoint x: 745, startPoint y: 259, endPoint x: 1129, endPoint y: 266, distance: 384.0
click at [1129, 253] on h2 "" Farmhouse meets [PERSON_NAME] "" at bounding box center [952, 223] width 446 height 60
copy h2 "Farmhouse meets [PERSON_NAME]"
